Goal: Transaction & Acquisition: Purchase product/service

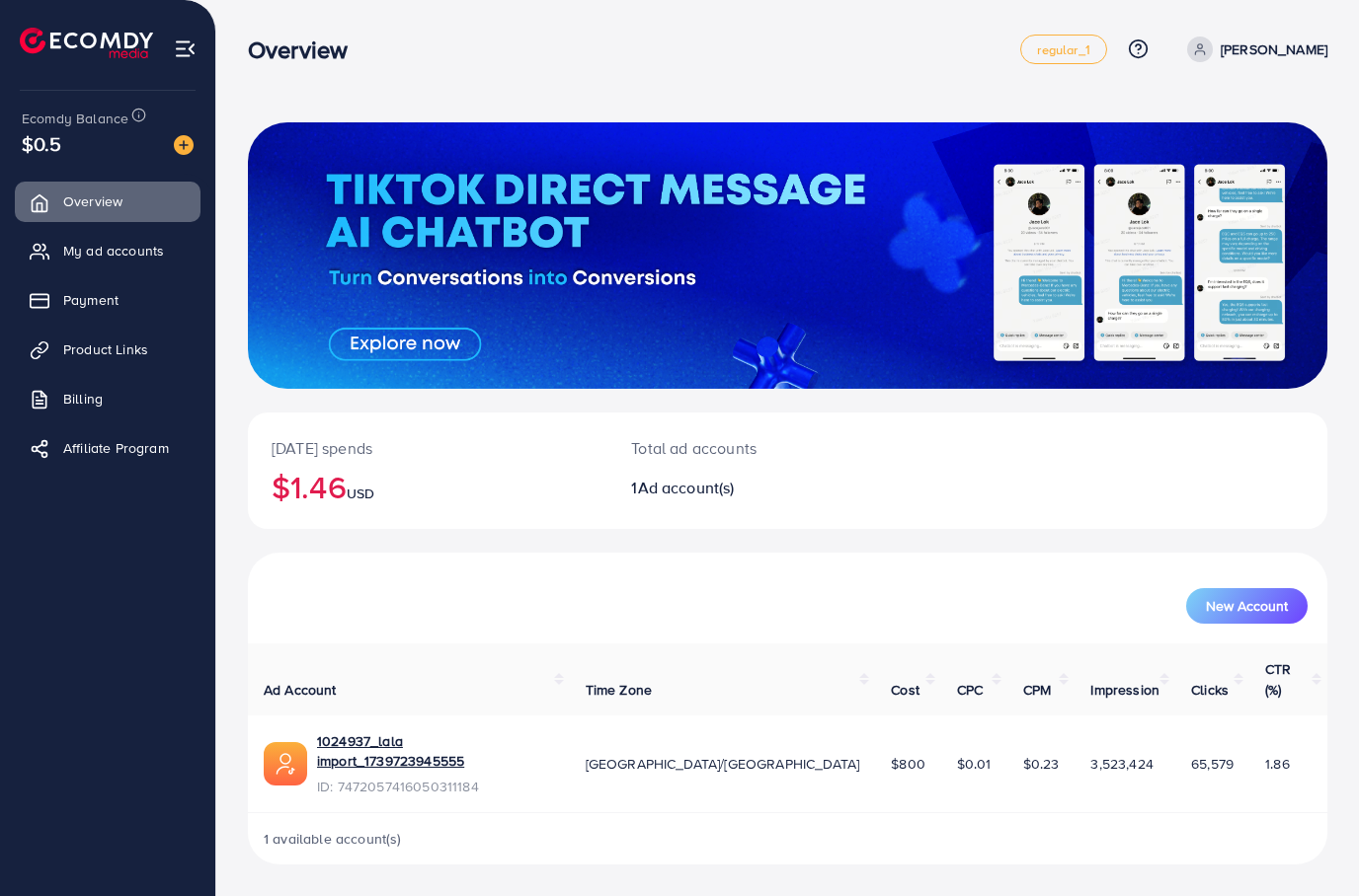
click at [136, 297] on link "Payment" at bounding box center [107, 300] width 186 height 40
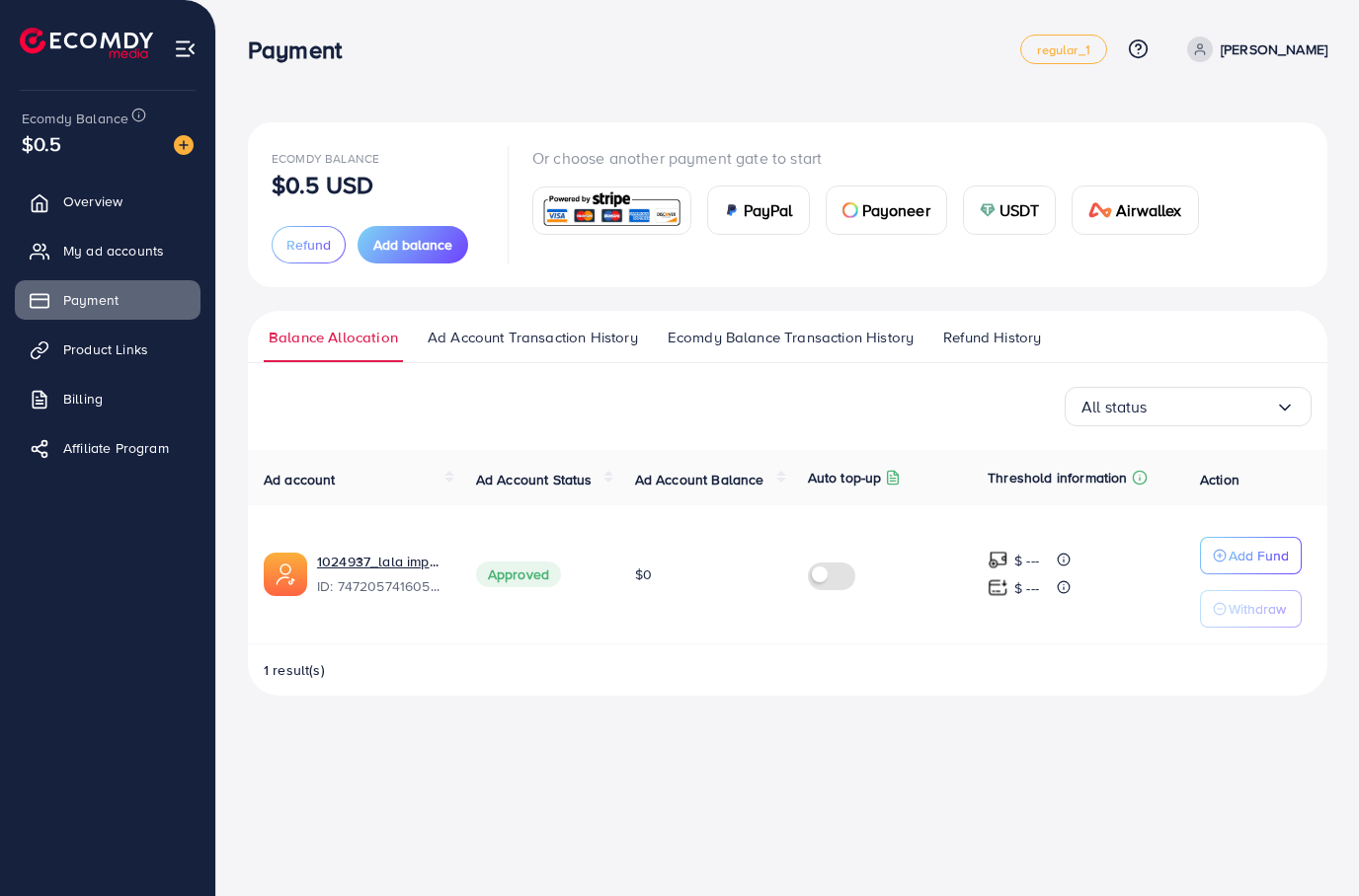
click at [800, 343] on span "Ecomdy Balance Transaction History" at bounding box center [790, 337] width 246 height 22
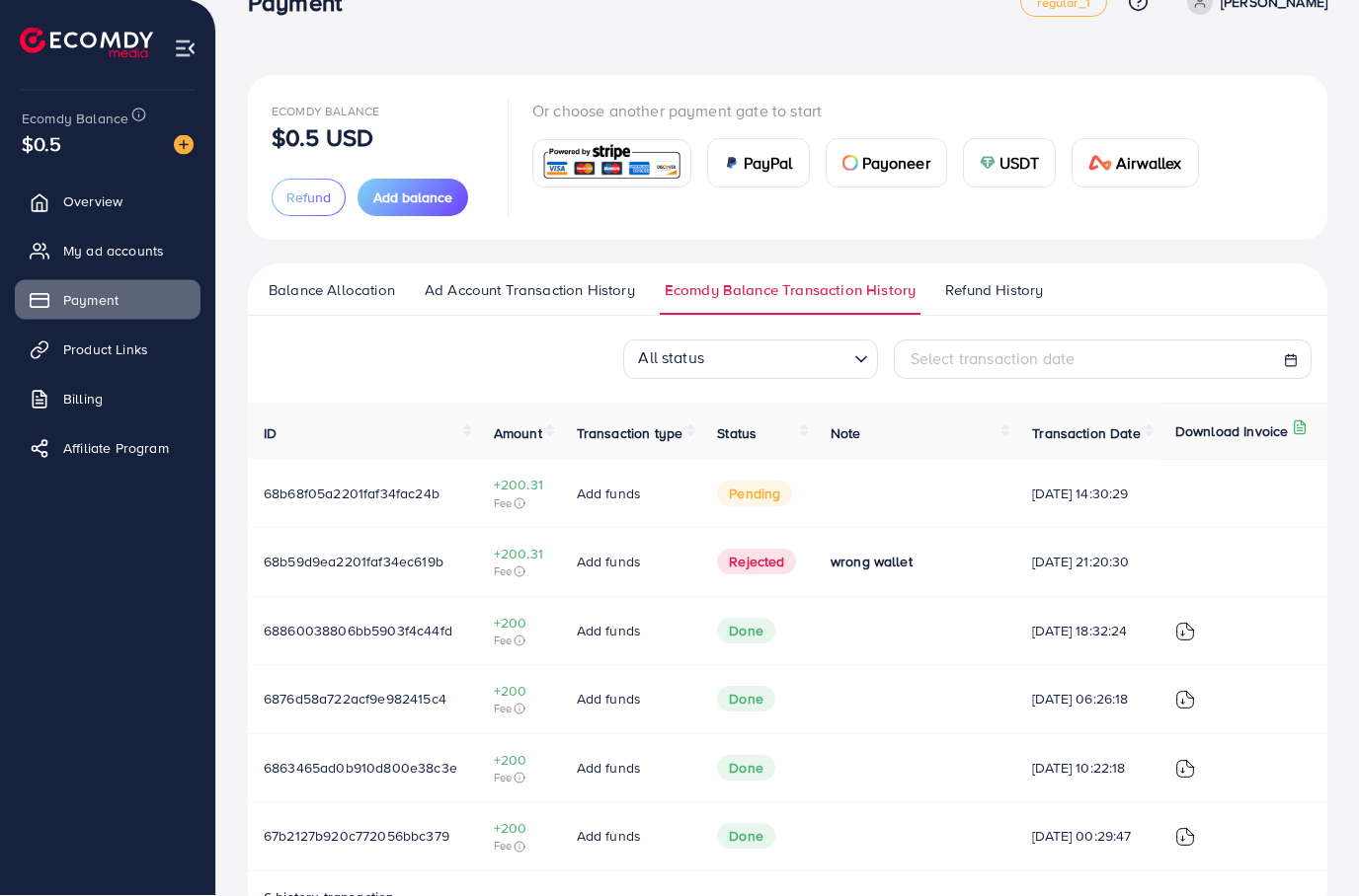
scroll to position [50, 0]
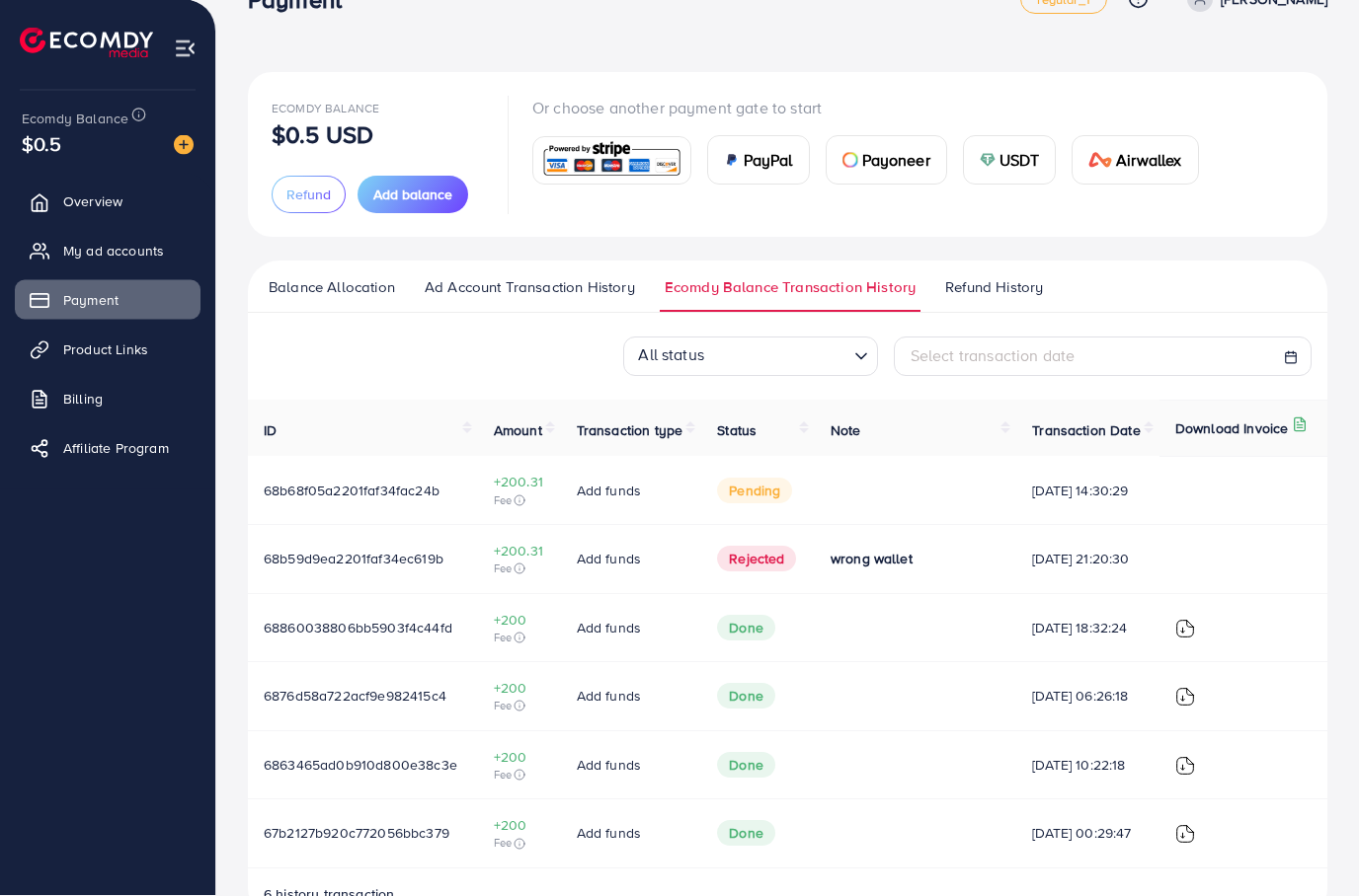
click at [1040, 501] on span "02/09/2025, 14:30:29" at bounding box center [1087, 491] width 111 height 20
click at [1039, 501] on span "02/09/2025, 14:30:29" at bounding box center [1087, 491] width 111 height 20
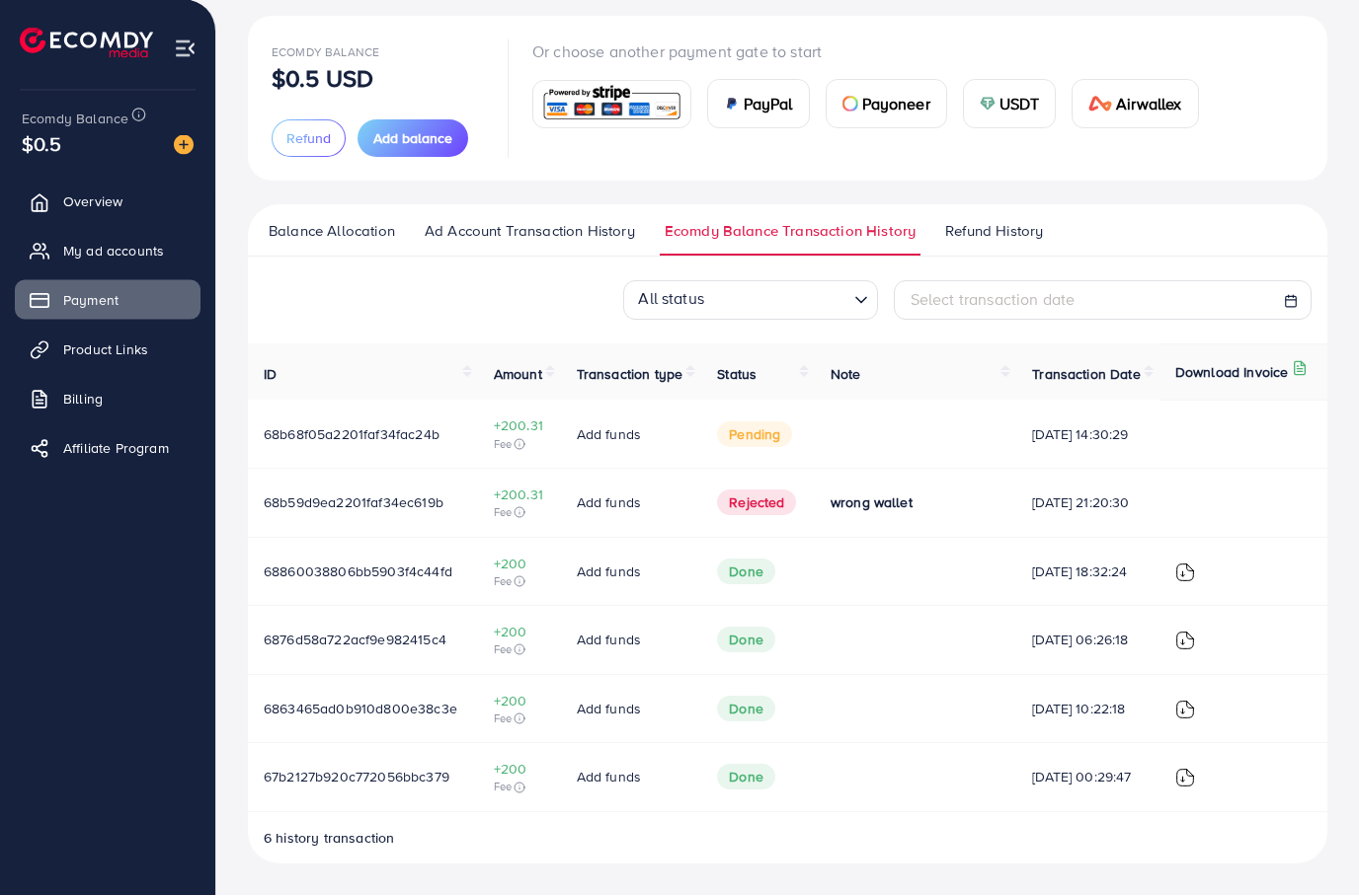
scroll to position [106, 0]
click at [849, 455] on td at bounding box center [915, 435] width 201 height 68
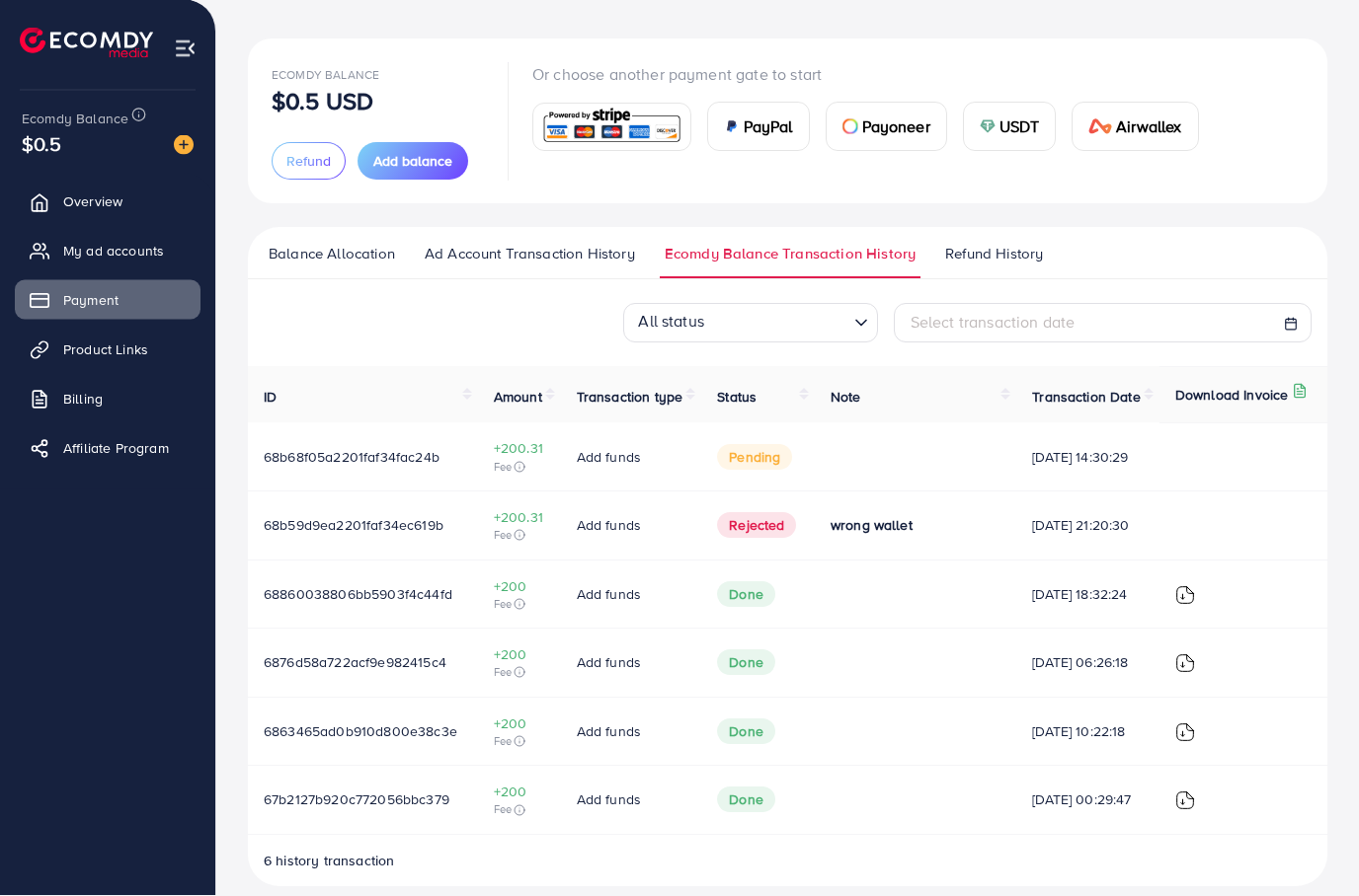
scroll to position [84, 0]
click at [1038, 118] on span "USDT" at bounding box center [1019, 126] width 41 height 24
click at [1018, 132] on span "USDT" at bounding box center [1019, 126] width 41 height 24
click at [1018, 131] on span "USDT" at bounding box center [1019, 126] width 41 height 24
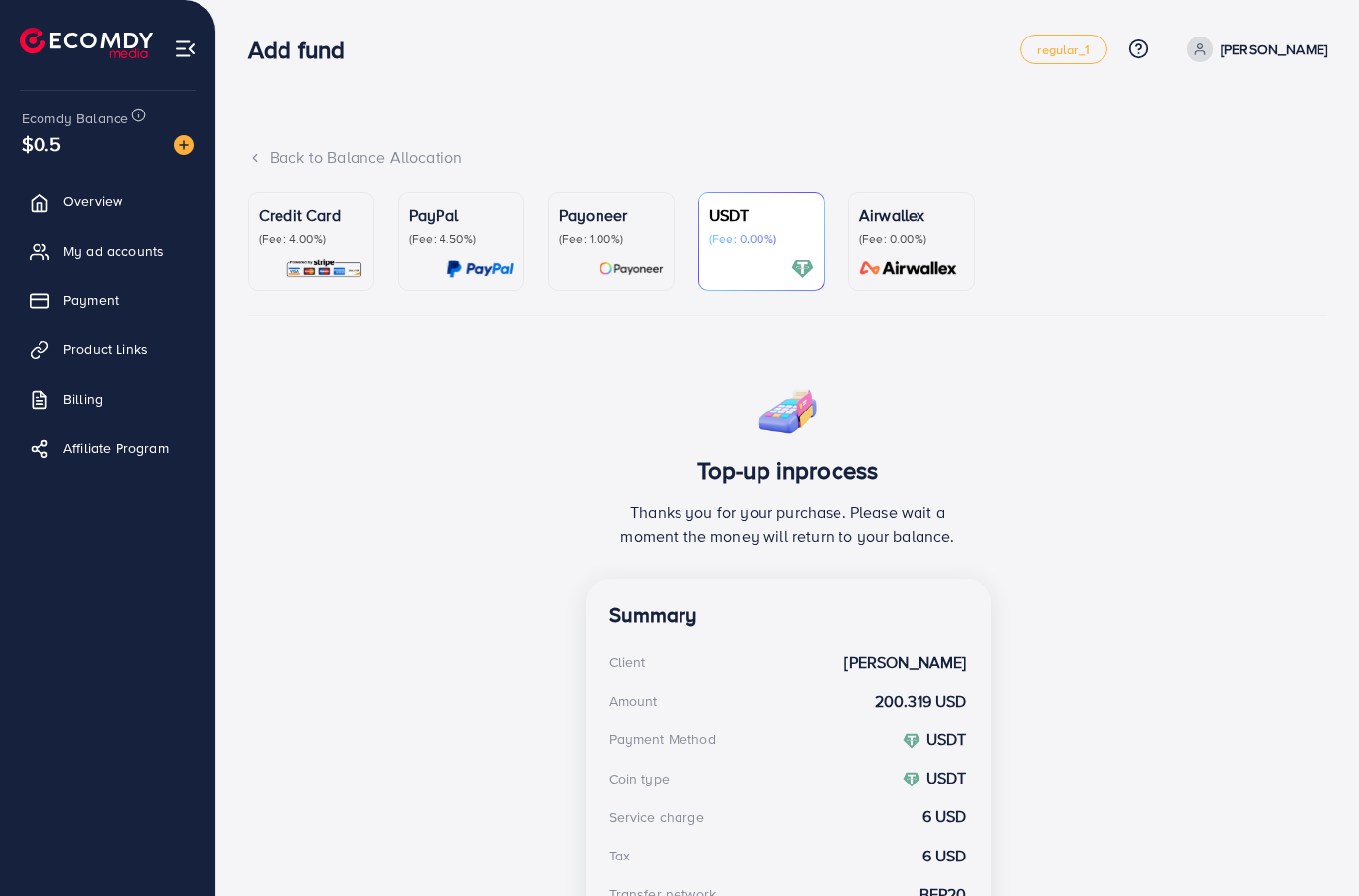
click at [634, 250] on div "Payoneer (Fee: 1.00%)" at bounding box center [611, 241] width 104 height 77
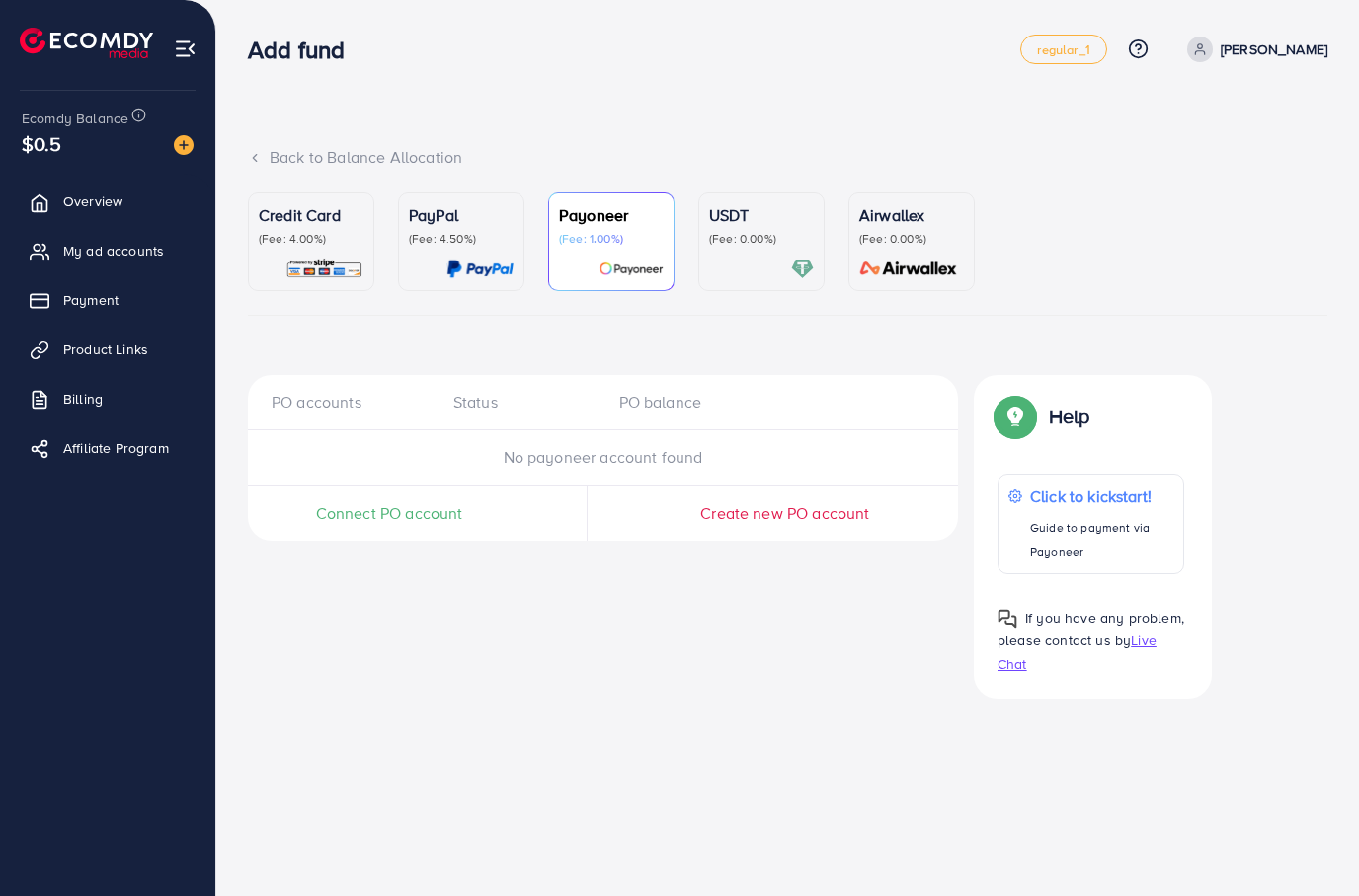
click at [781, 252] on div "USDT (Fee: 0.00%)" at bounding box center [761, 241] width 104 height 77
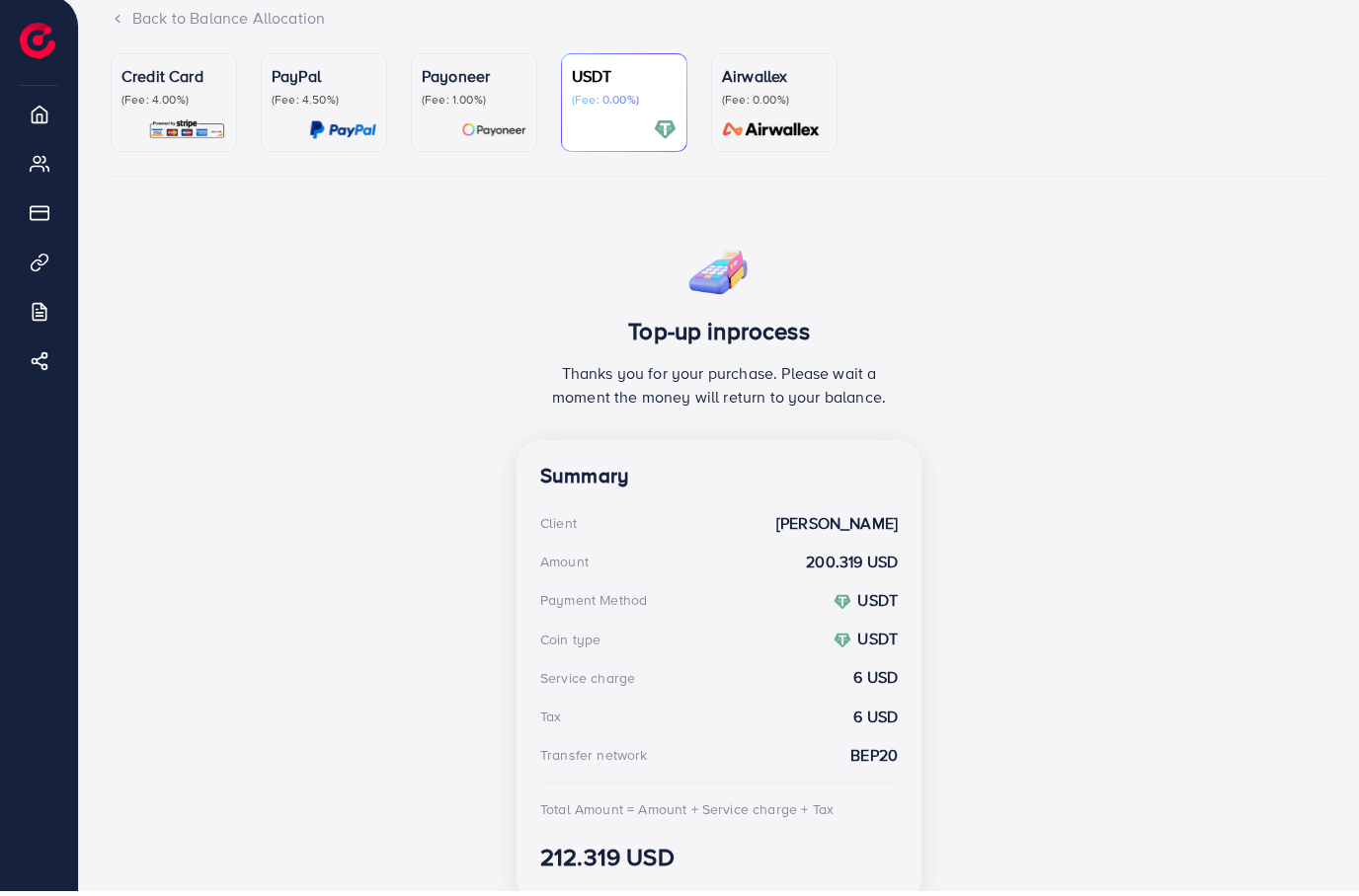
scroll to position [134, 0]
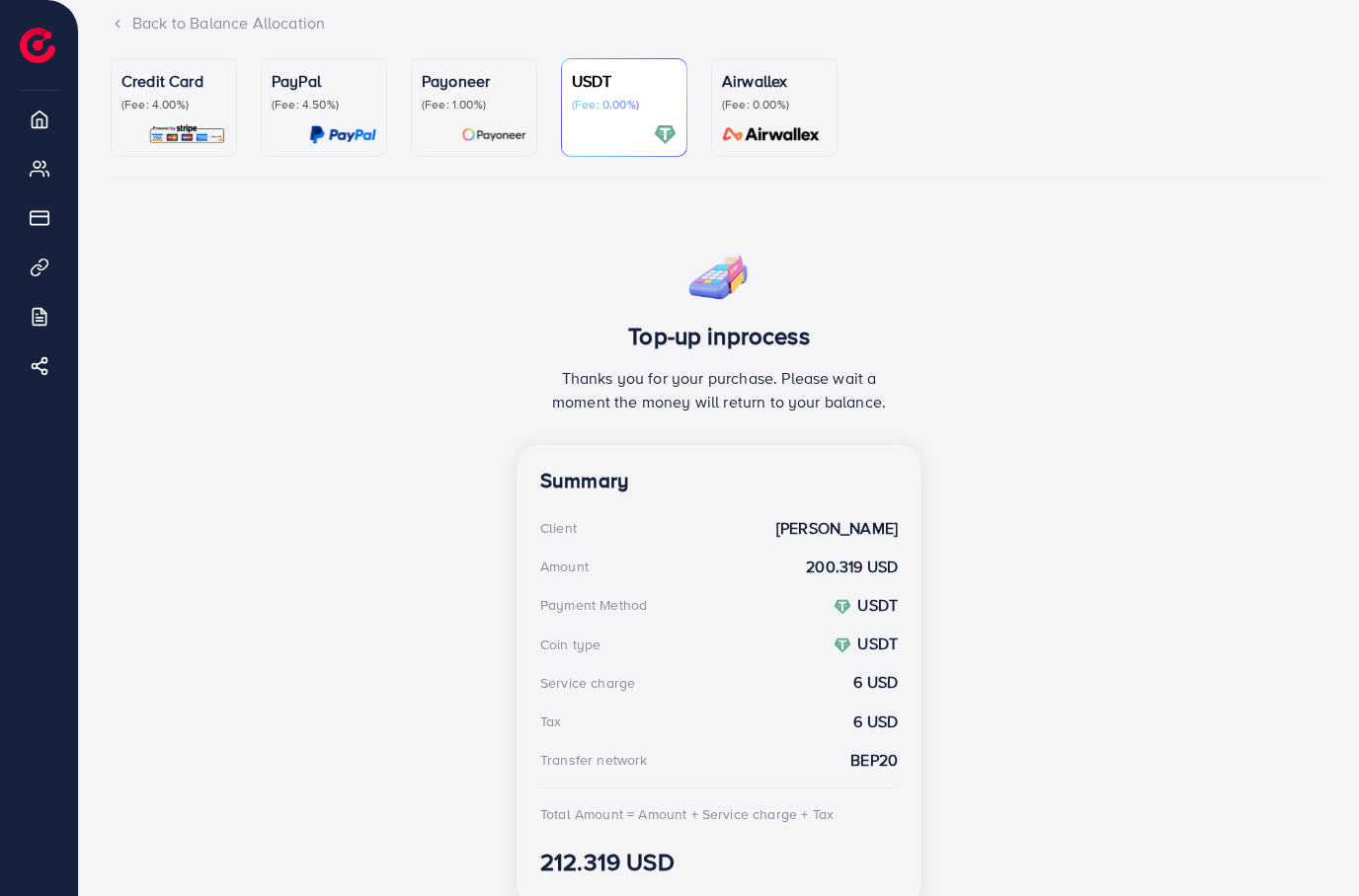
click at [1018, 875] on div "Top-up inprocess Thanks you for your purchase. Please wait a moment the money w…" at bounding box center [718, 582] width 1217 height 683
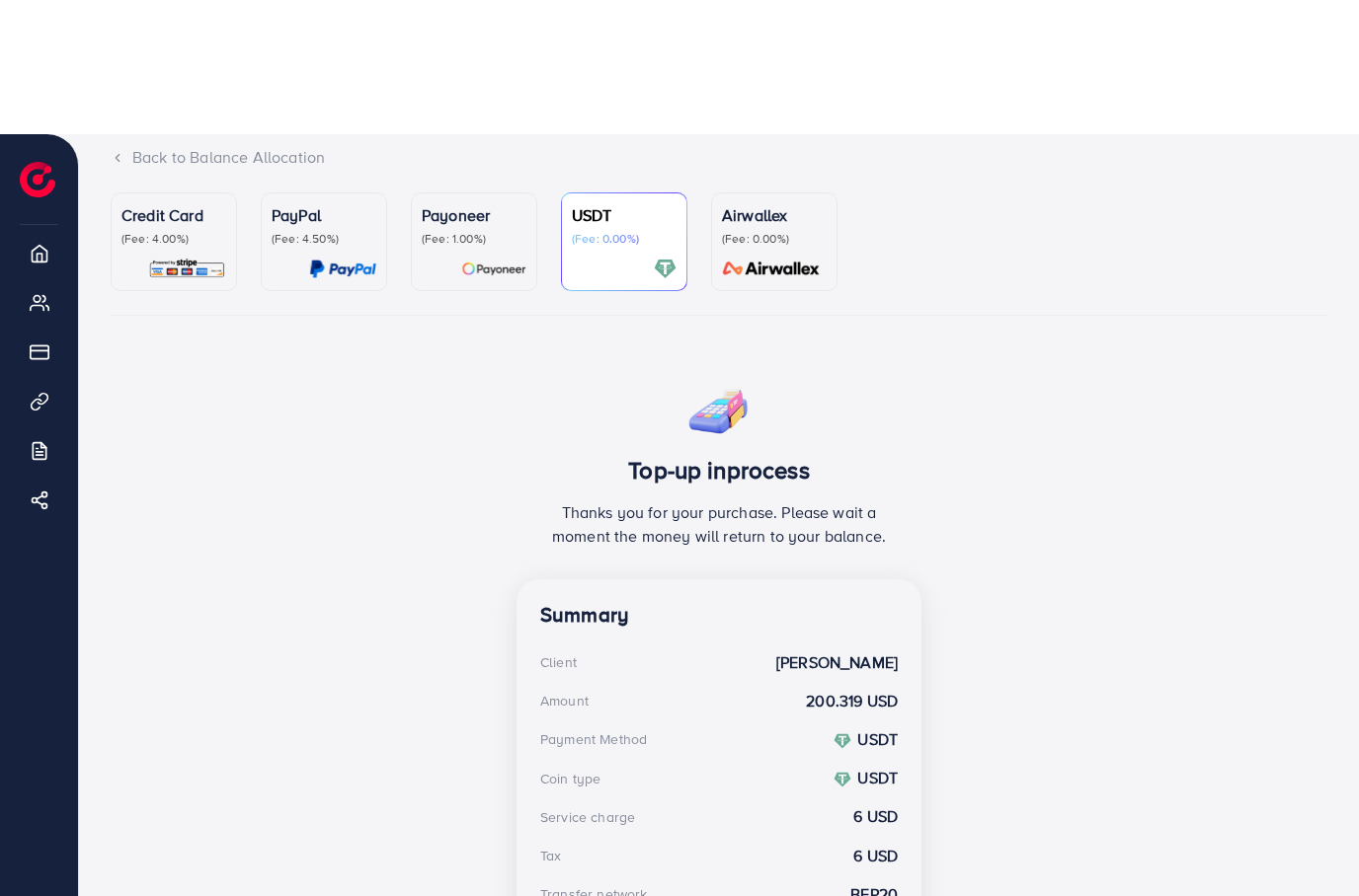
click at [1018, 182] on ul "Credit Card (Fee: 4.00%) PayPal (Fee: 4.50%) Payoneer (Fee: 1.00%) USDT (Fee: 0…" at bounding box center [718, 120] width 1217 height 123
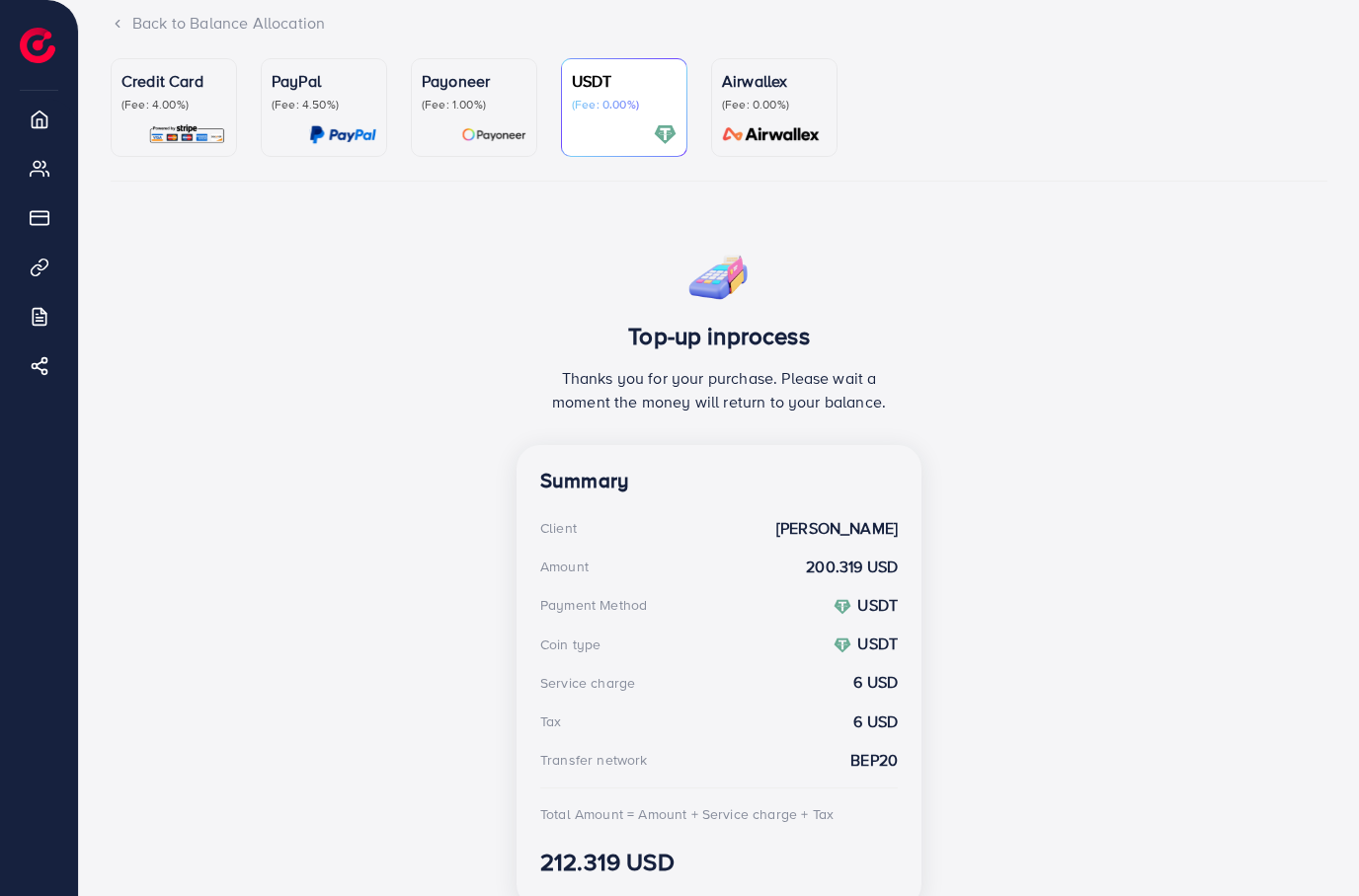
click at [1018, 165] on ul "Credit Card (Fee: 4.00%) PayPal (Fee: 4.50%) Payoneer (Fee: 1.00%) USDT (Fee: 0…" at bounding box center [718, 120] width 1217 height 123
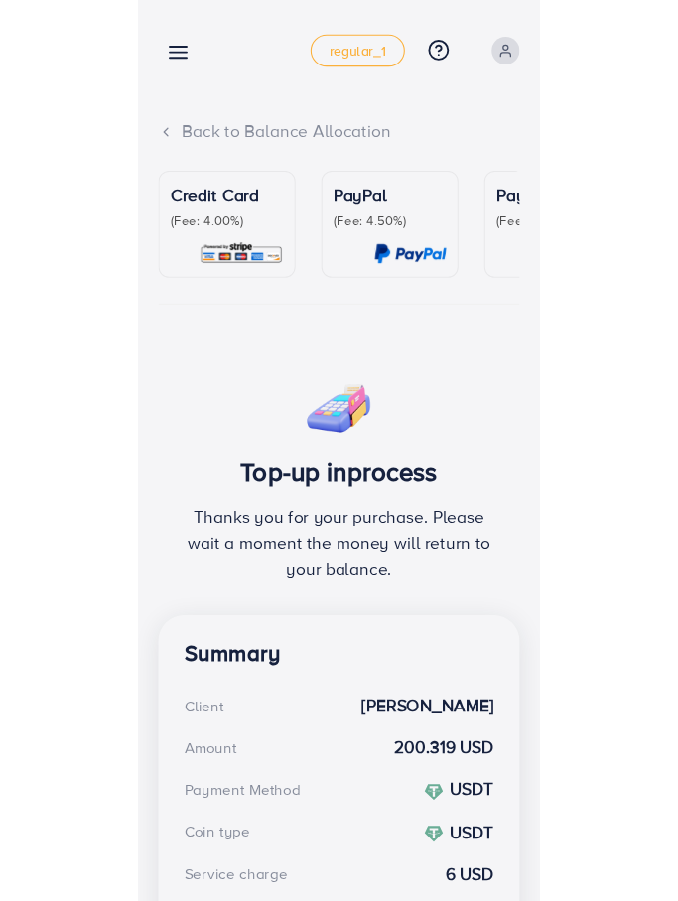
scroll to position [0, 0]
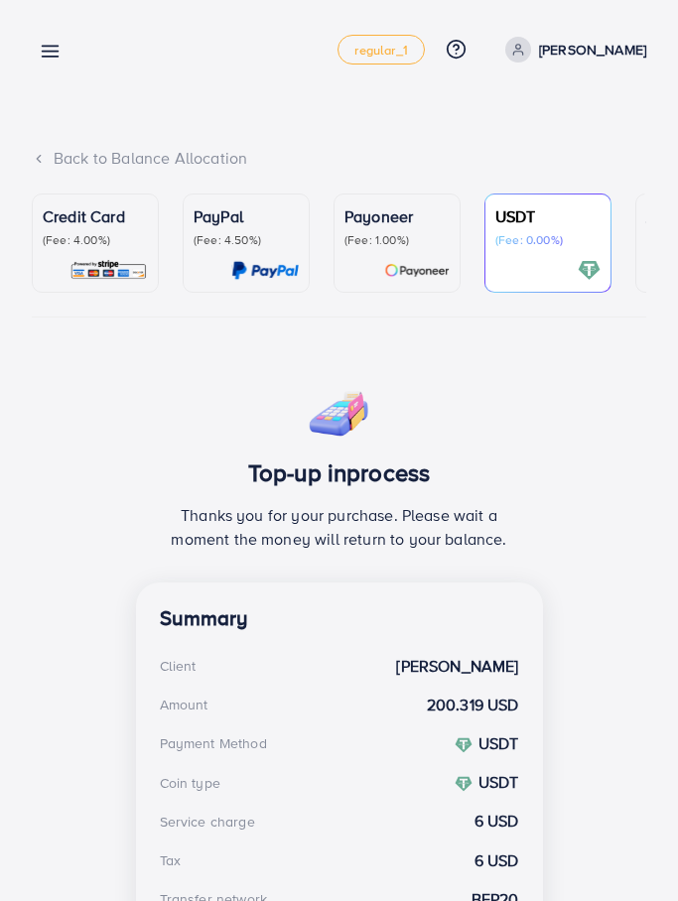
click at [40, 59] on icon at bounding box center [50, 51] width 21 height 21
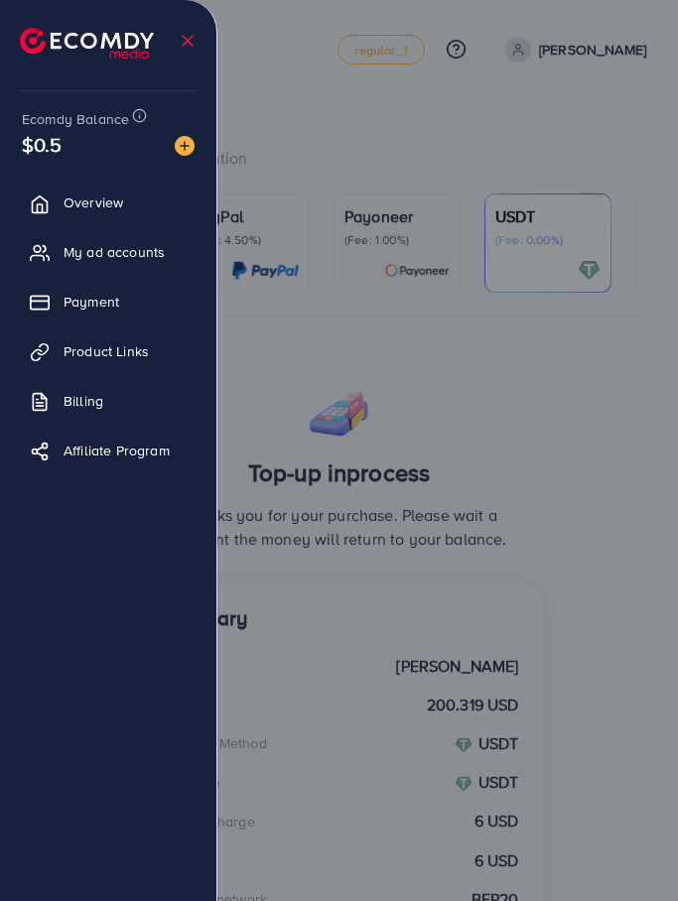
click at [345, 60] on div at bounding box center [339, 541] width 678 height 1082
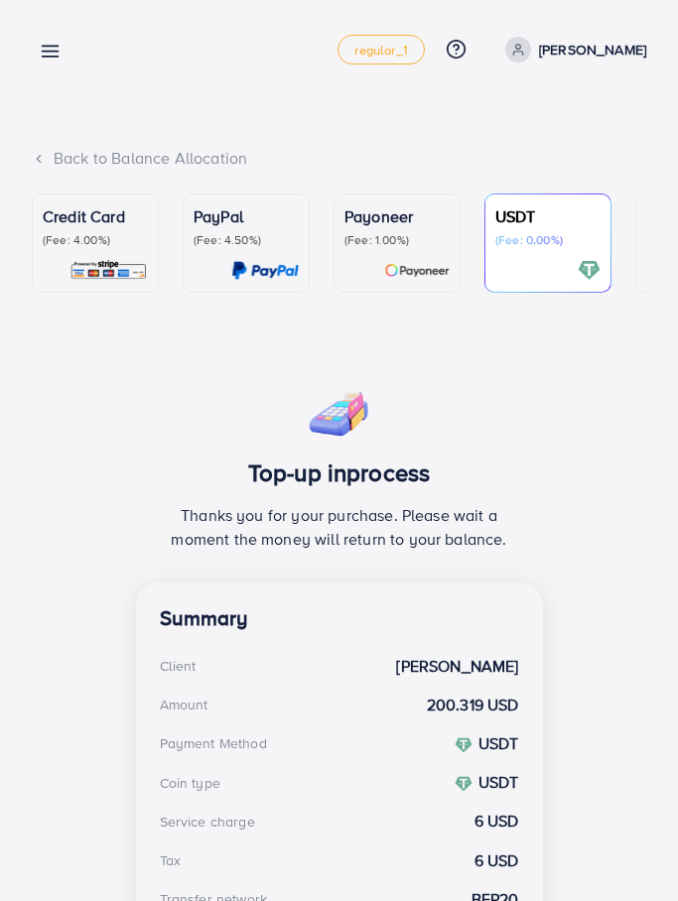
click at [59, 50] on icon at bounding box center [50, 51] width 21 height 21
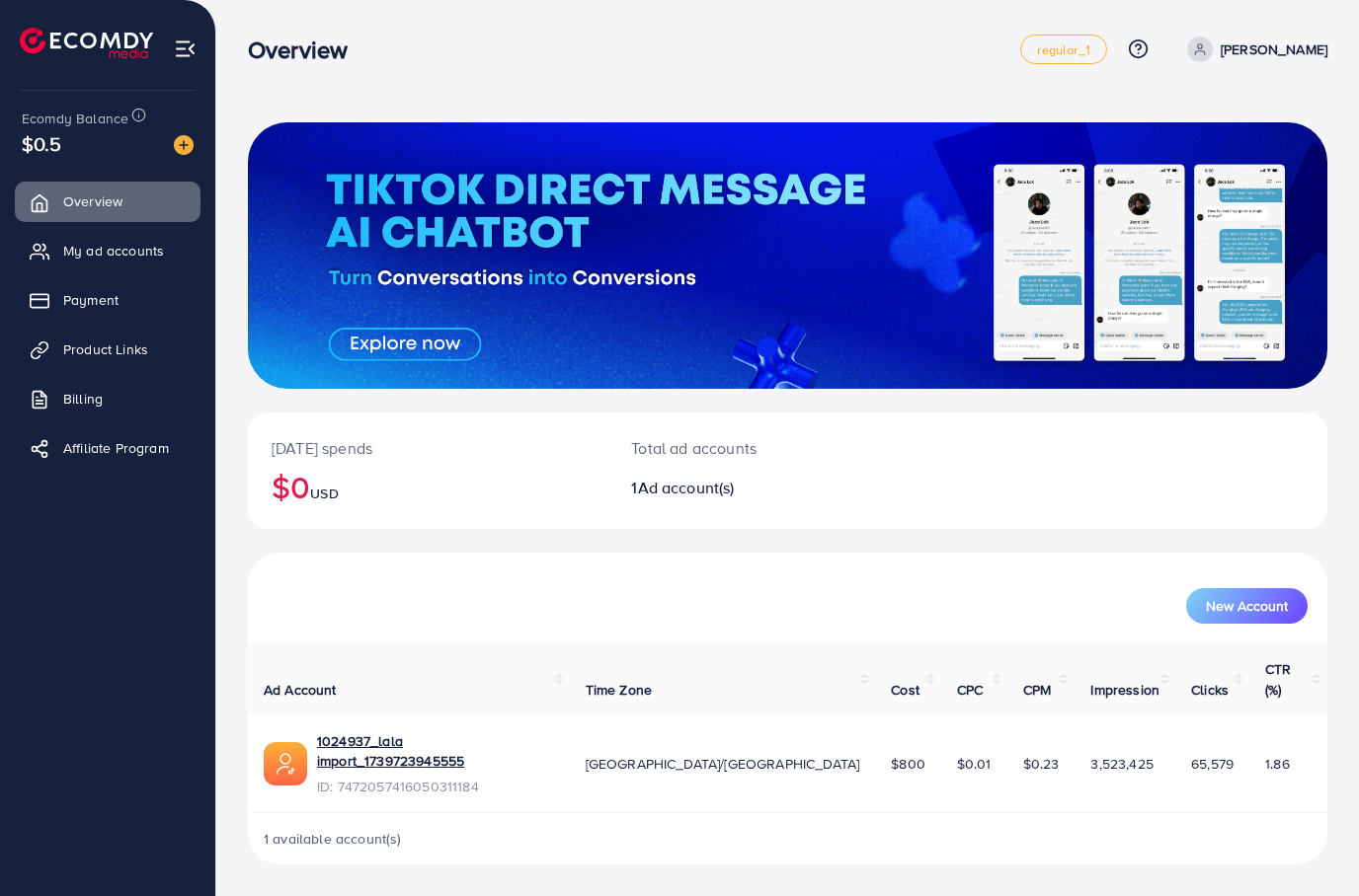
click at [167, 251] on link "My ad accounts" at bounding box center [107, 251] width 186 height 40
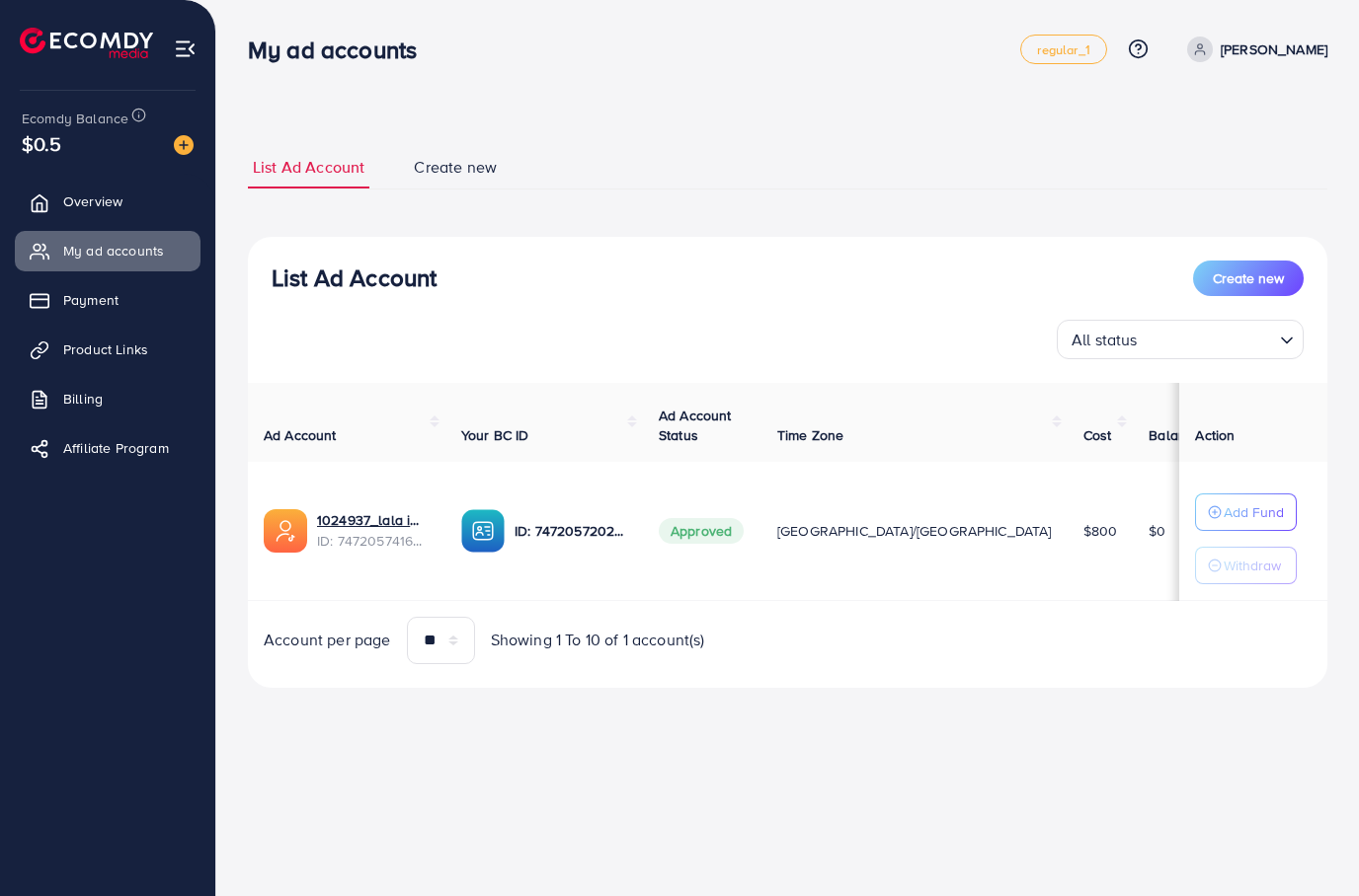
click at [162, 310] on link "Payment" at bounding box center [107, 300] width 186 height 40
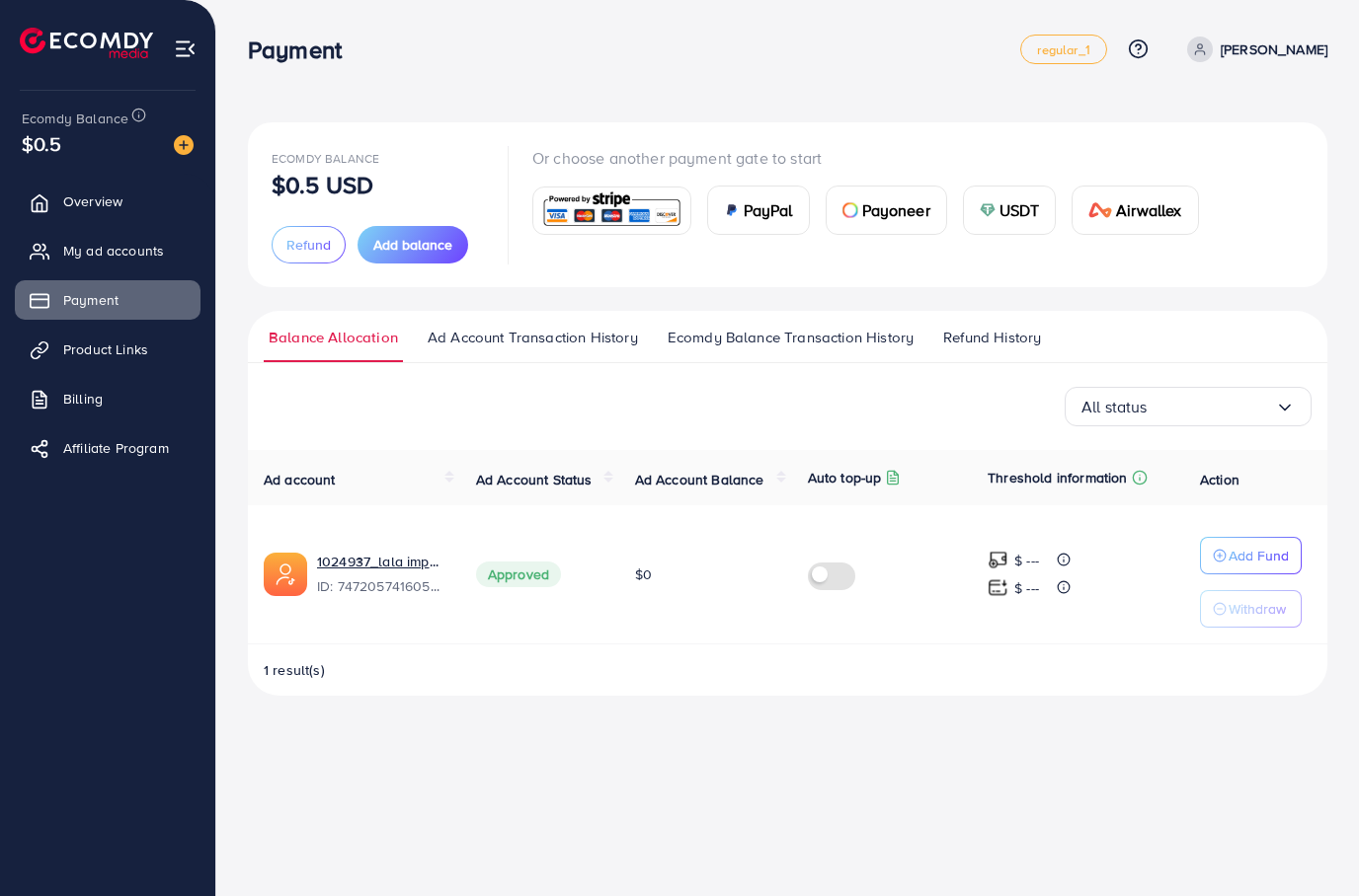
click at [776, 338] on span "Ecomdy Balance Transaction History" at bounding box center [790, 337] width 246 height 22
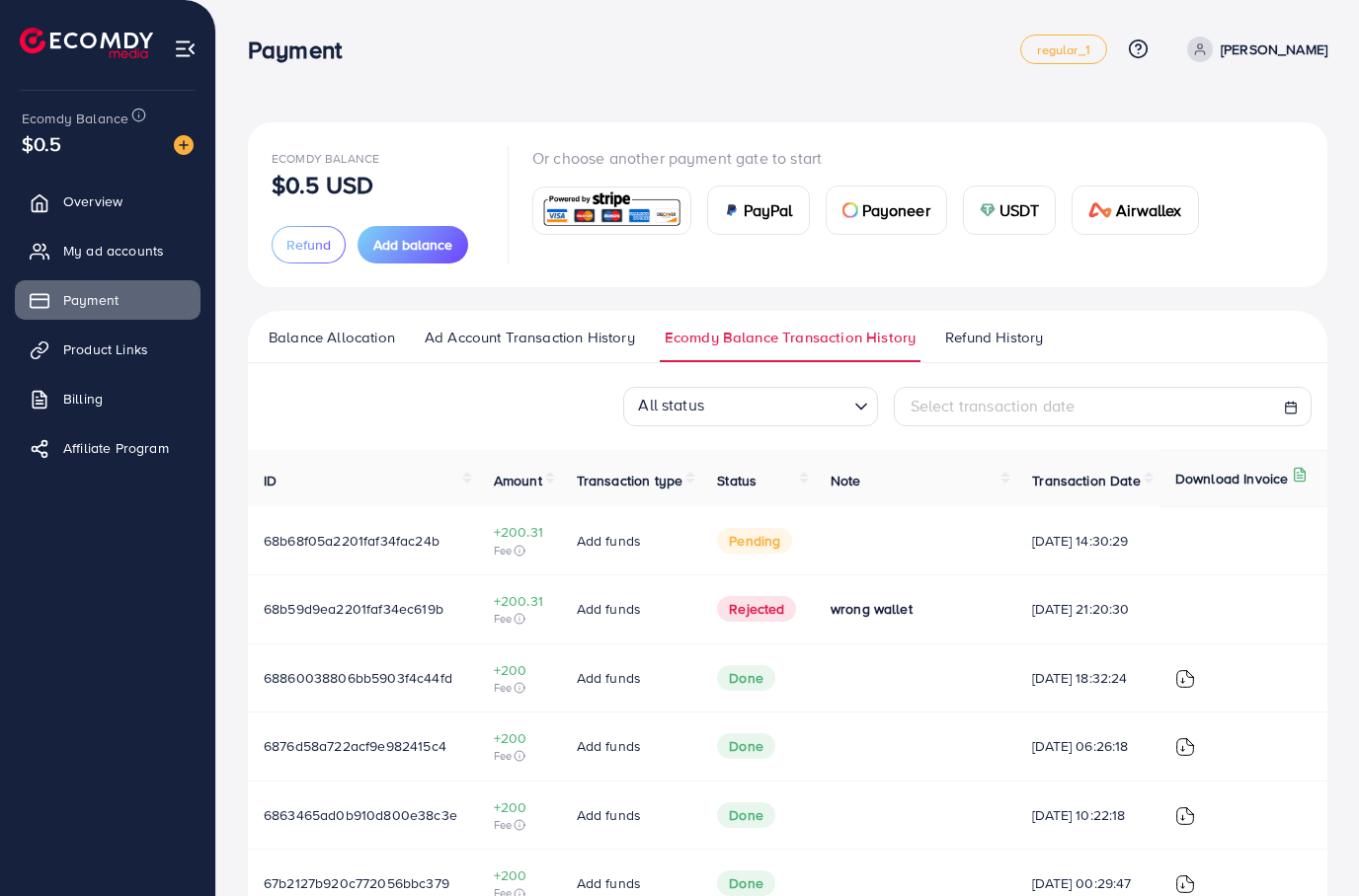
click at [589, 338] on span "Ad Account Transaction History" at bounding box center [529, 337] width 210 height 22
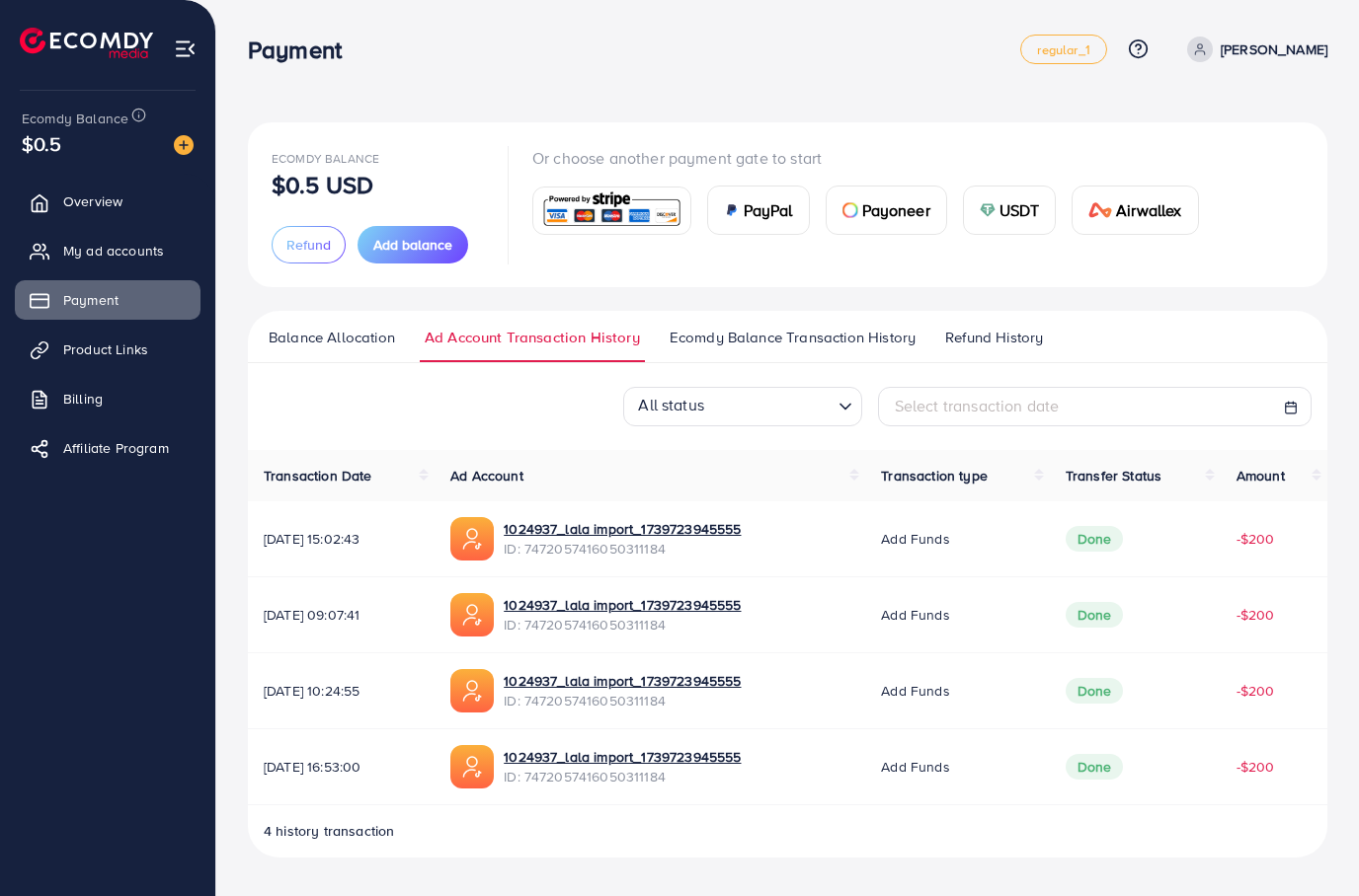
click at [1020, 224] on div "USDT" at bounding box center [1010, 211] width 92 height 48
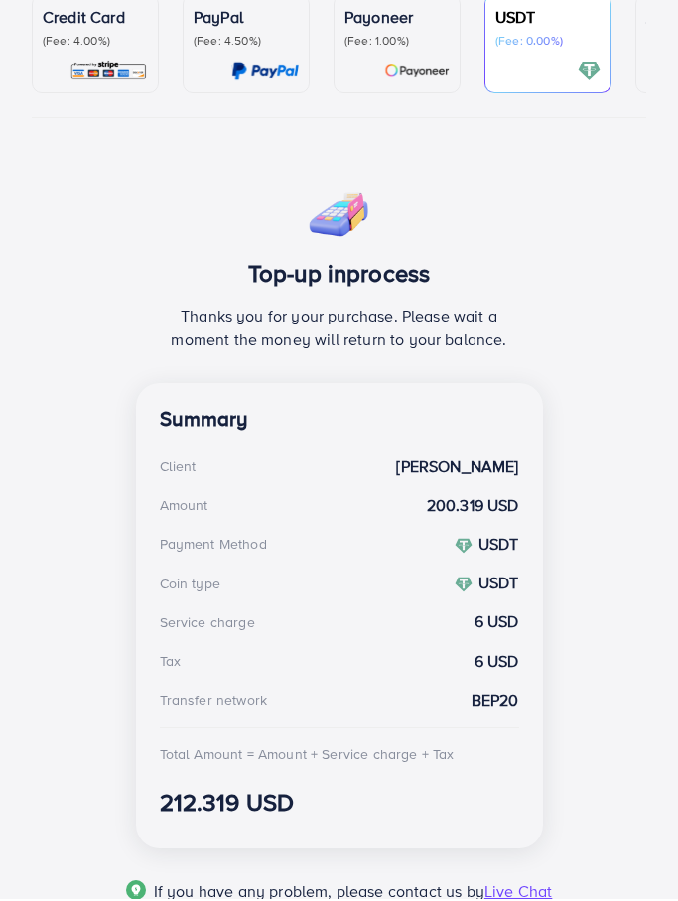
scroll to position [277, 0]
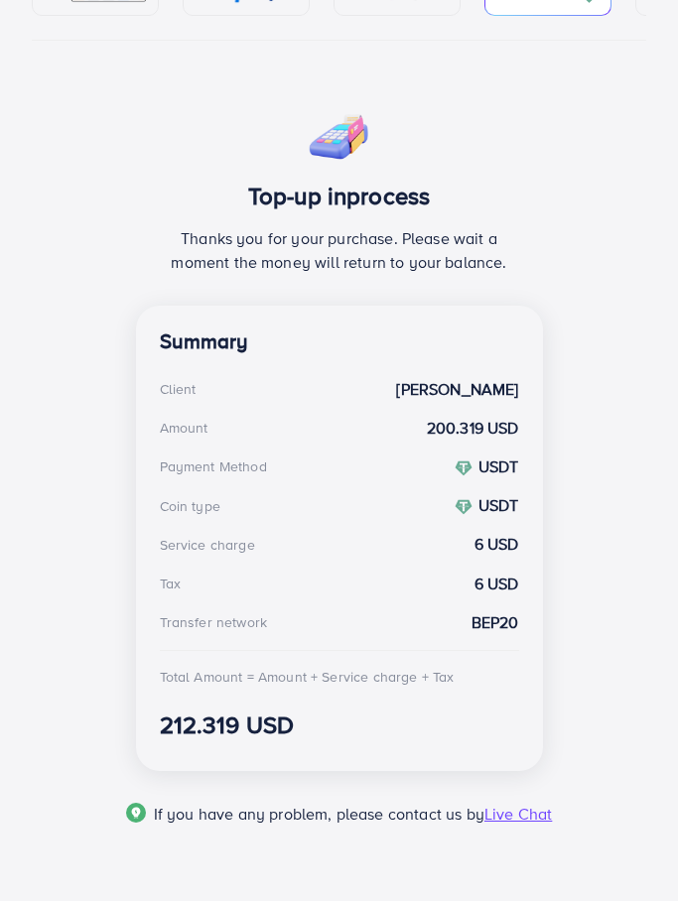
click at [556, 88] on div "Credit Card (Fee: 4.00%) PayPal (Fee: 4.50%) Payoneer (Fee: 1.00%) USDT (Fee: 0…" at bounding box center [339, 383] width 614 height 933
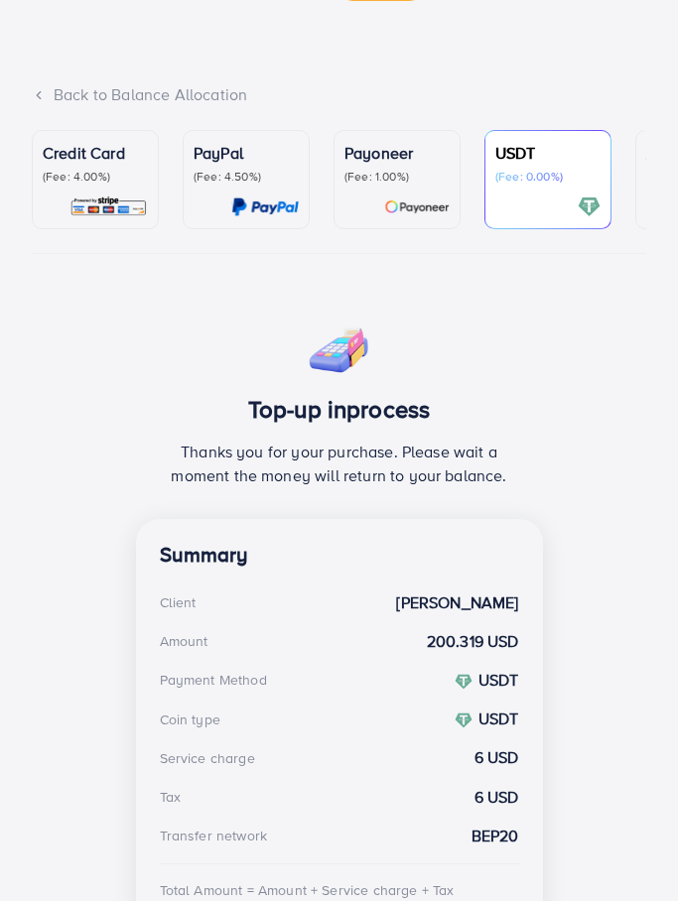
scroll to position [0, 0]
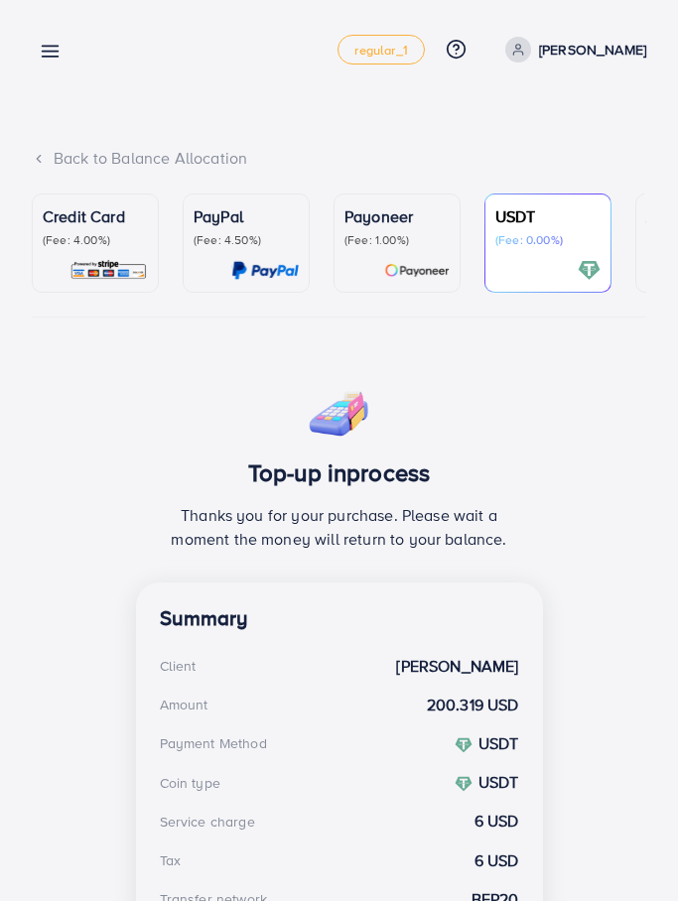
click at [59, 54] on icon at bounding box center [50, 51] width 21 height 21
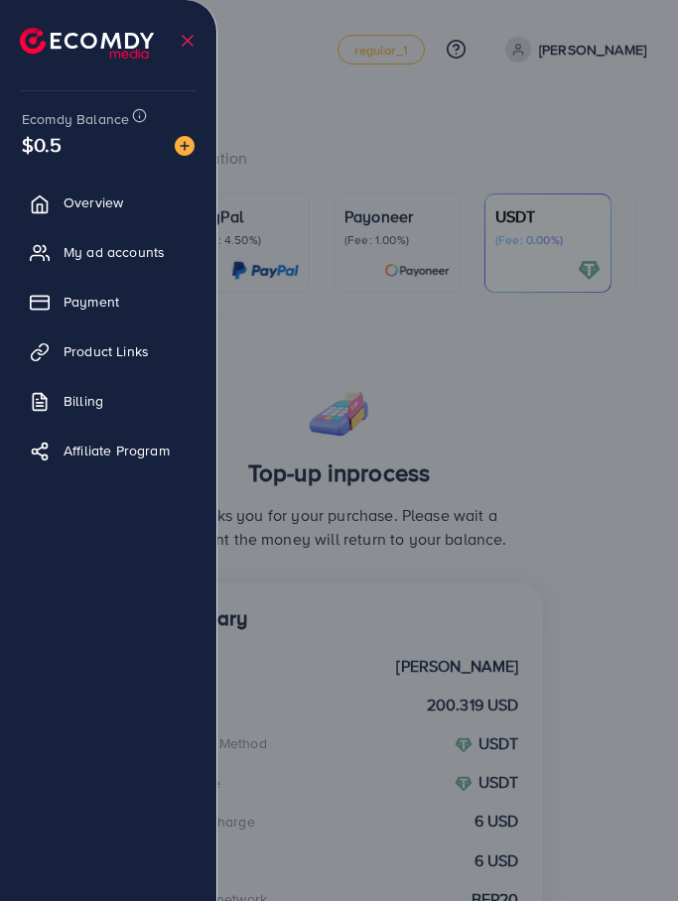
click at [78, 170] on div "Ecomdy Balance $0.5" at bounding box center [108, 132] width 185 height 83
click at [104, 209] on span "Overview" at bounding box center [94, 203] width 60 height 20
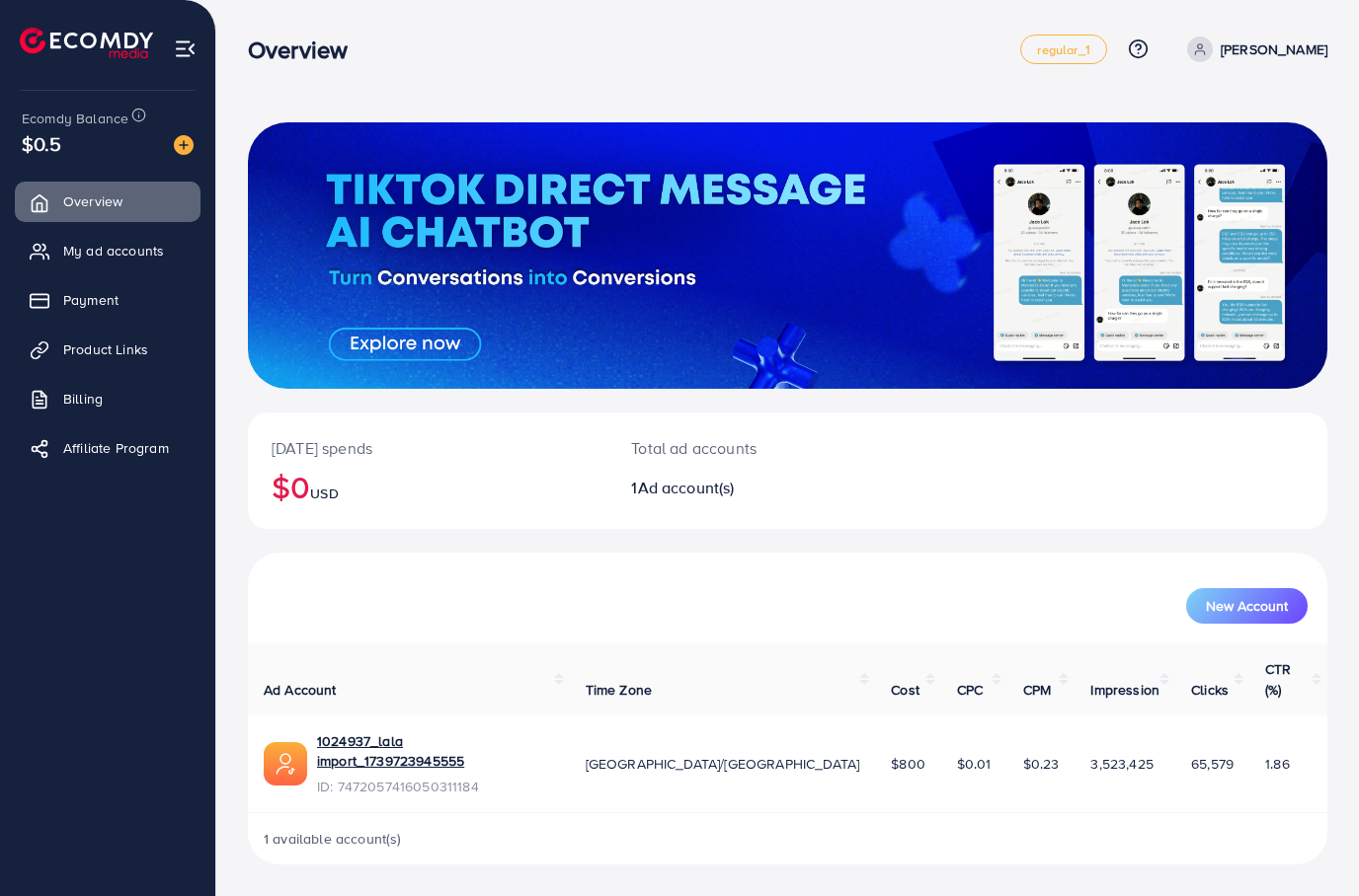
click at [1224, 301] on div at bounding box center [787, 256] width 1079 height 267
click at [187, 148] on img at bounding box center [184, 145] width 20 height 20
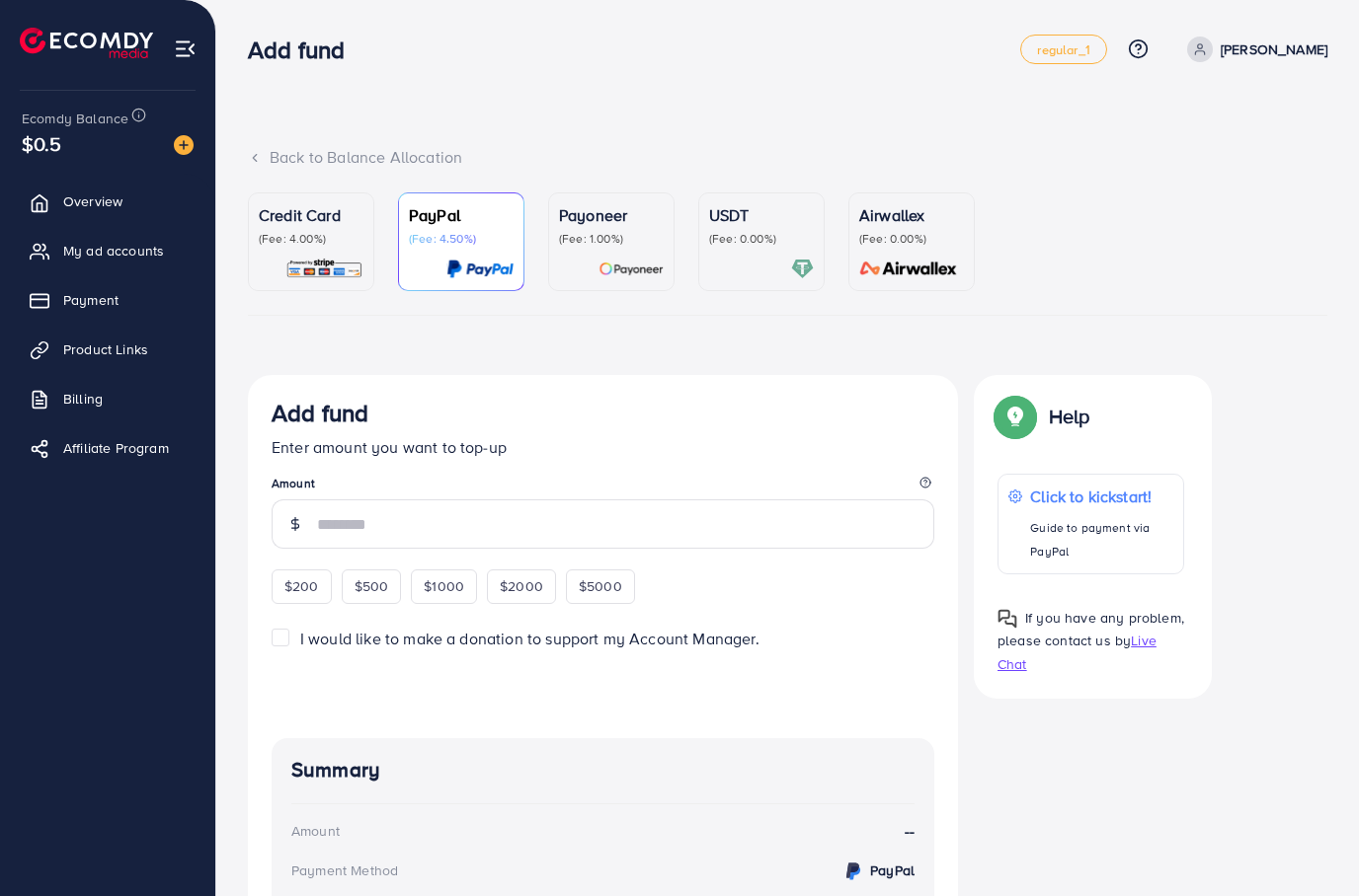
click at [763, 237] on p "(Fee: 0.00%)" at bounding box center [761, 239] width 104 height 16
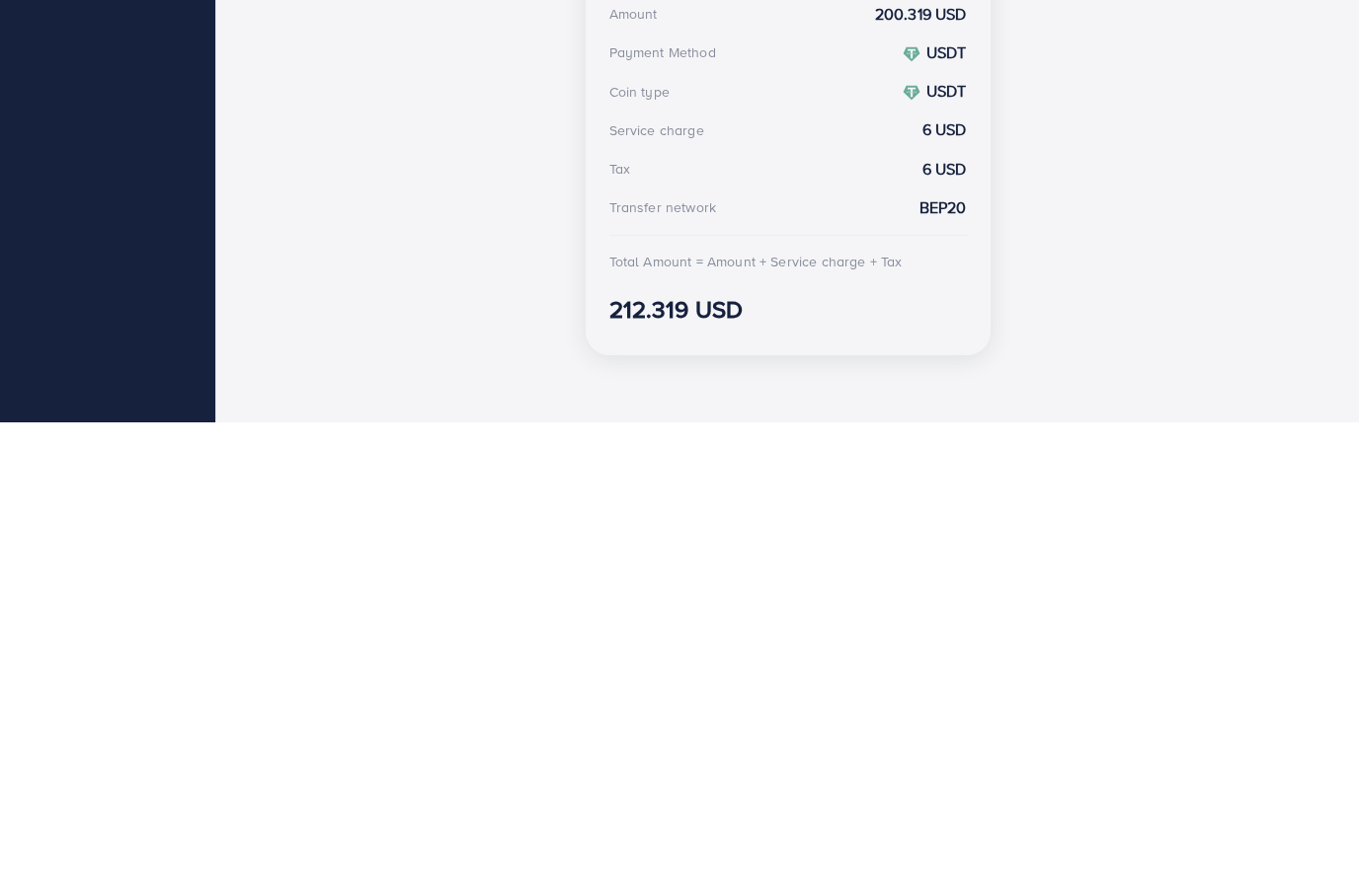
scroll to position [134, 0]
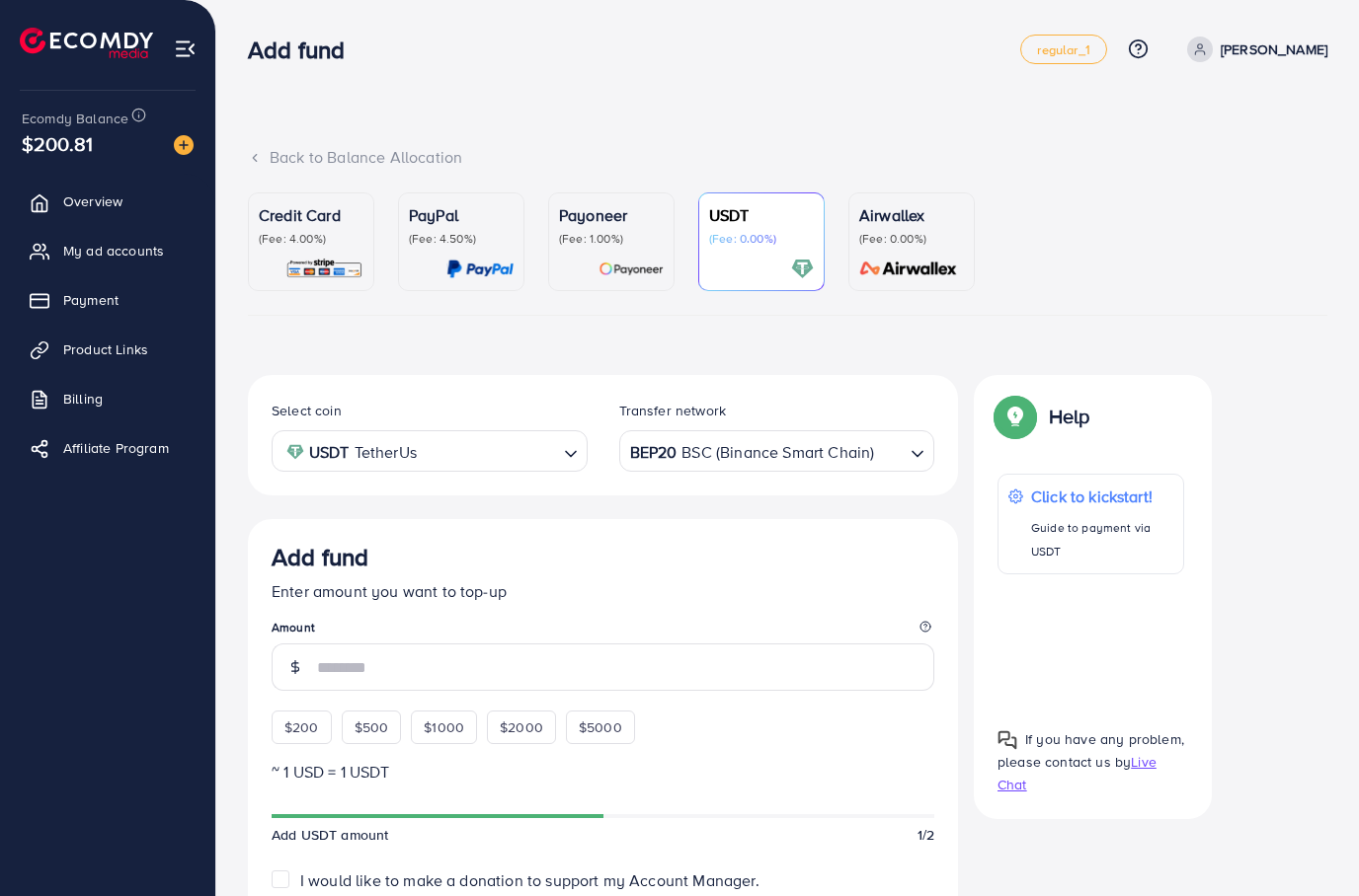
click at [144, 240] on link "My ad accounts" at bounding box center [107, 251] width 186 height 40
click at [143, 239] on link "My ad accounts" at bounding box center [107, 251] width 186 height 40
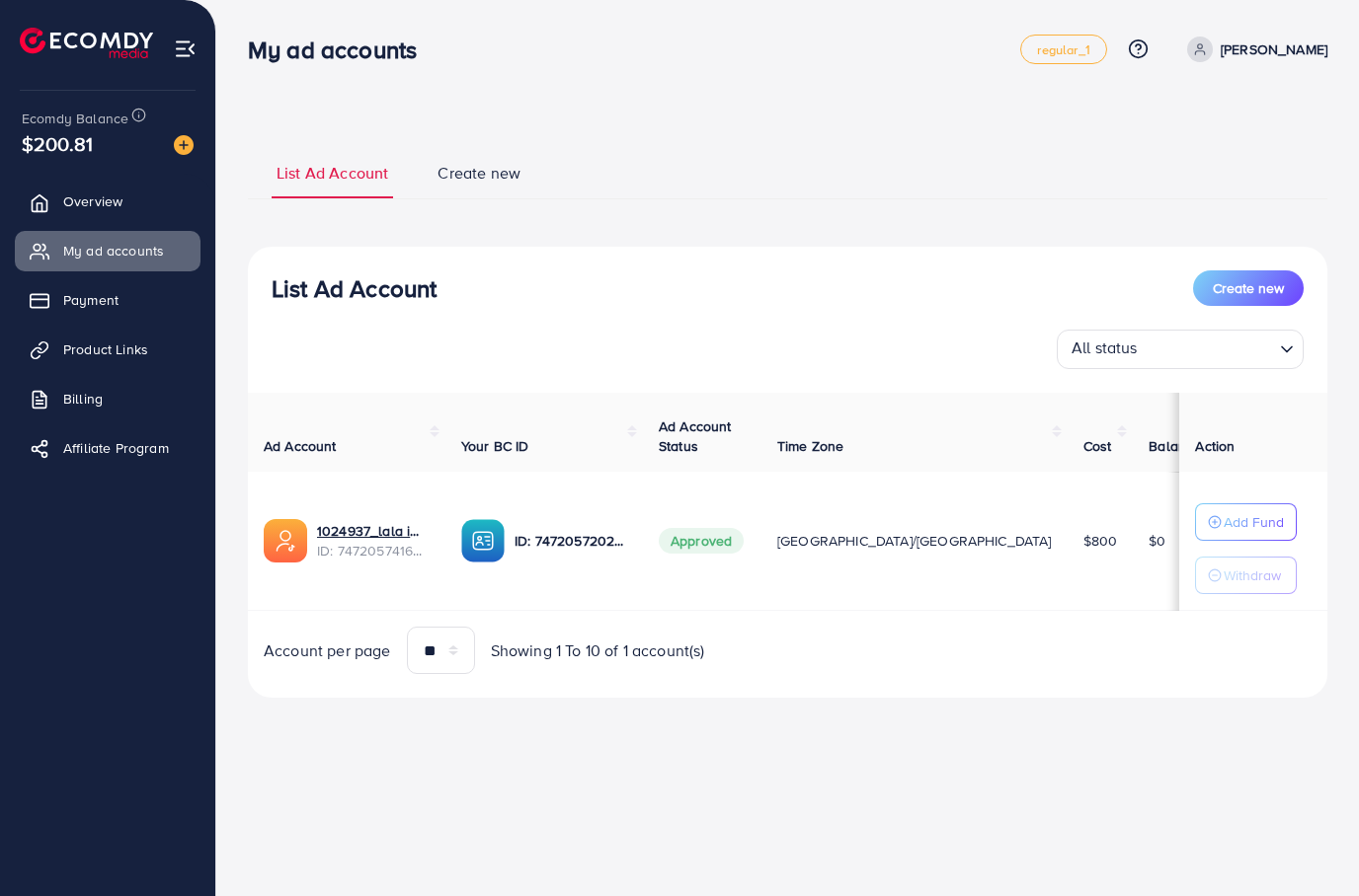
click at [1239, 523] on p "Add Fund" at bounding box center [1254, 522] width 61 height 24
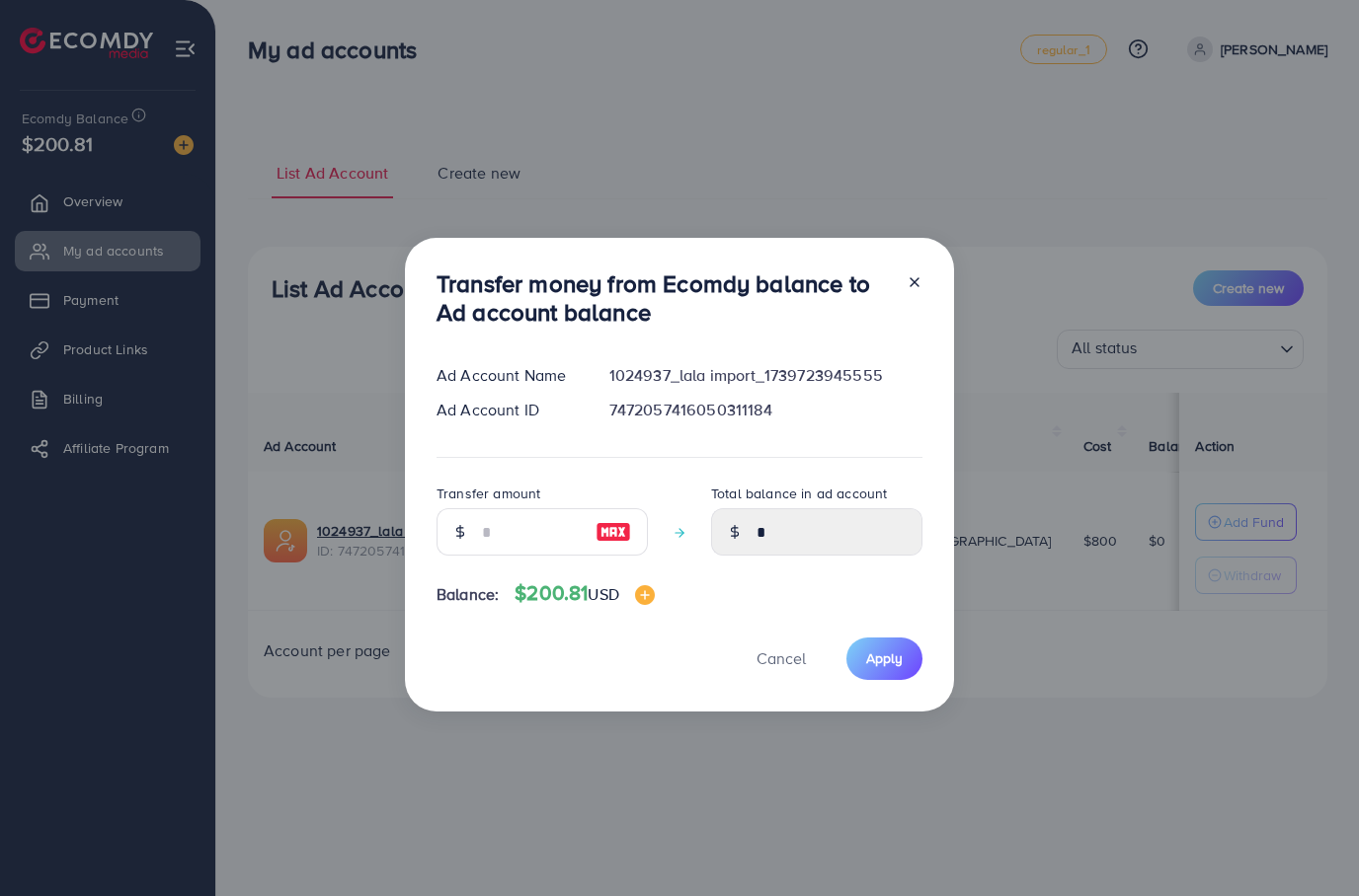
click at [602, 520] on img at bounding box center [613, 532] width 36 height 24
type input "***"
type input "******"
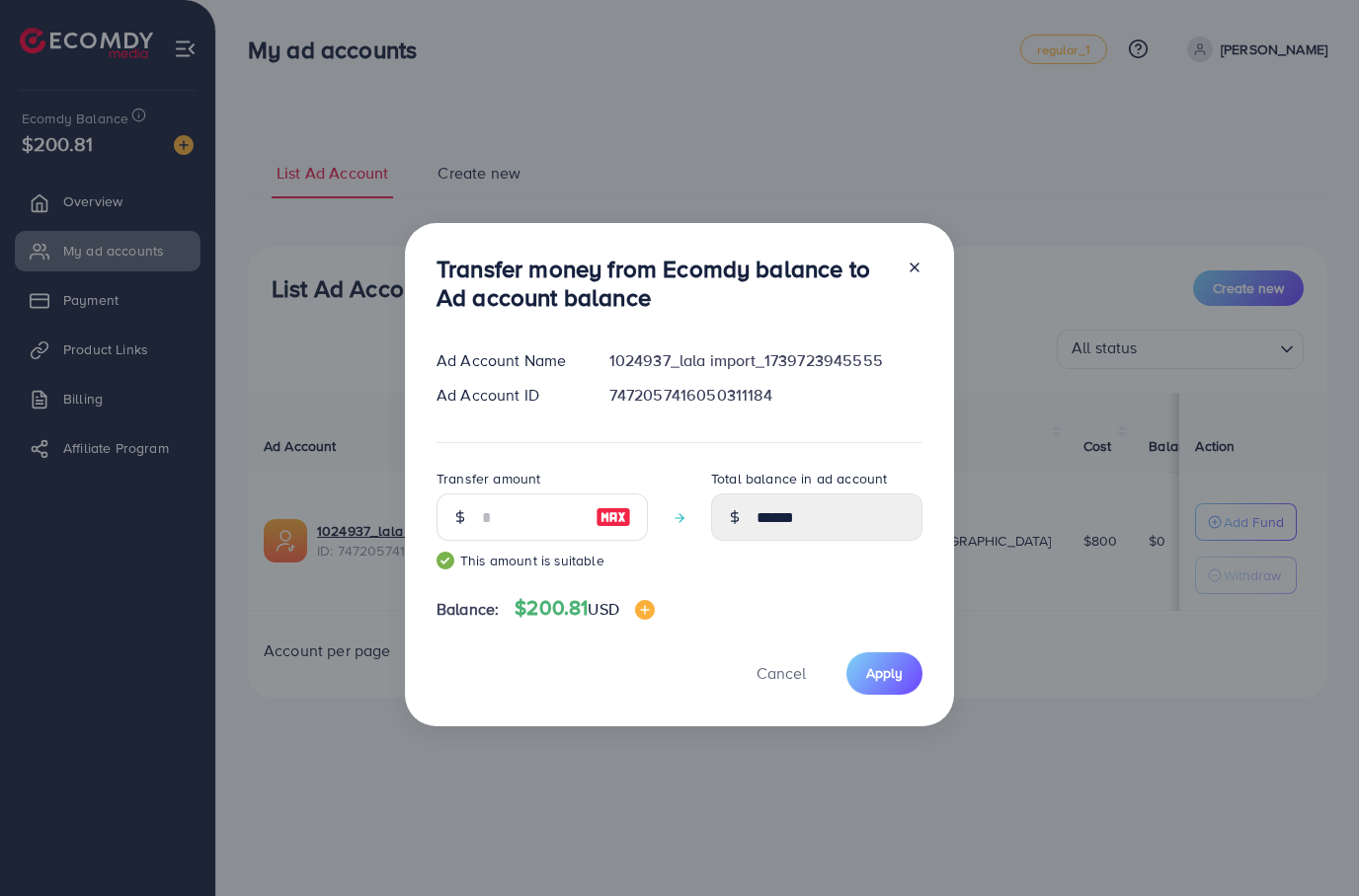
click at [898, 669] on span "Apply" at bounding box center [883, 673] width 37 height 20
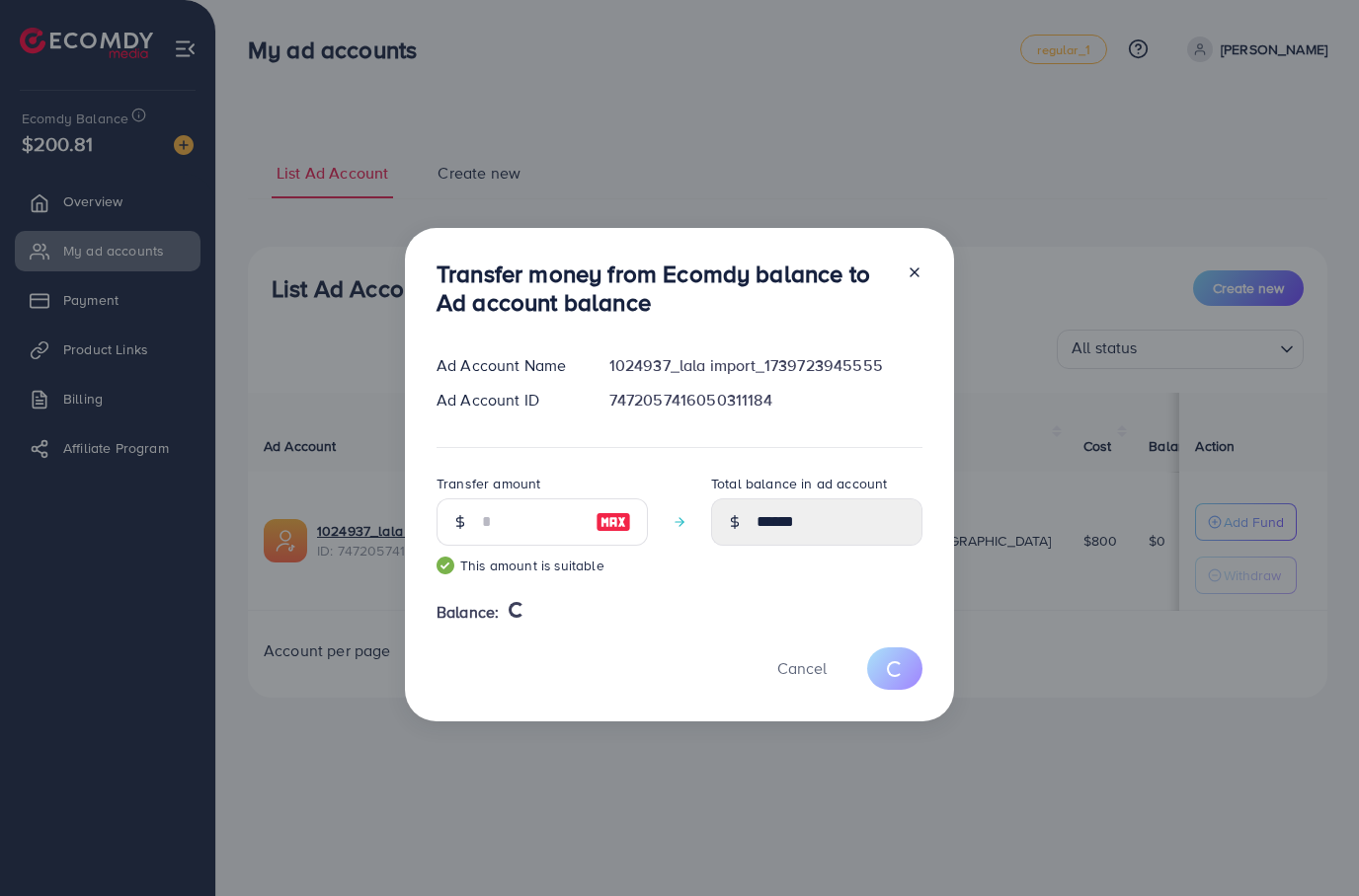
type input "*"
